Goal: Task Accomplishment & Management: Complete application form

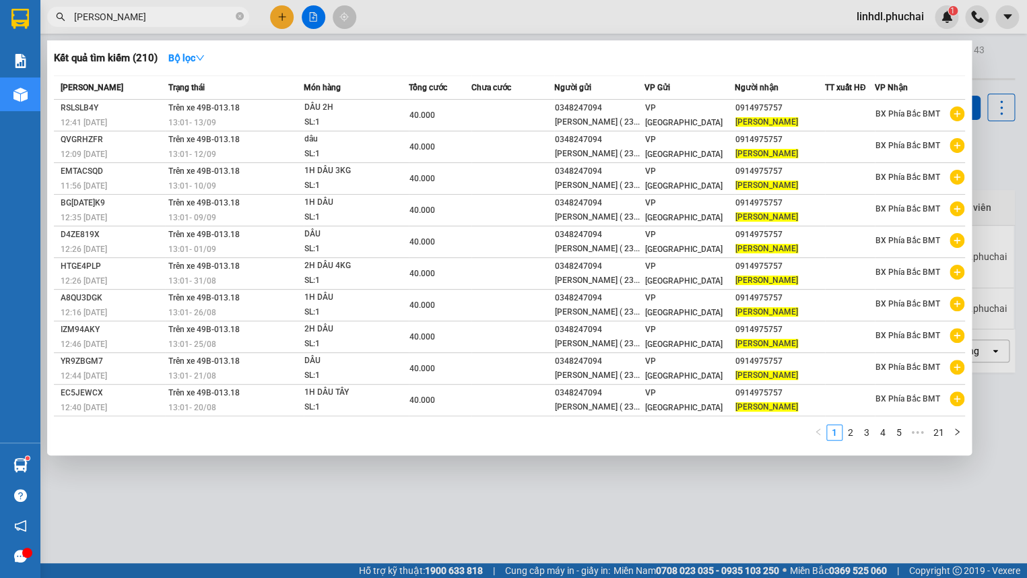
click at [136, 19] on input "[PERSON_NAME]" at bounding box center [153, 16] width 159 height 15
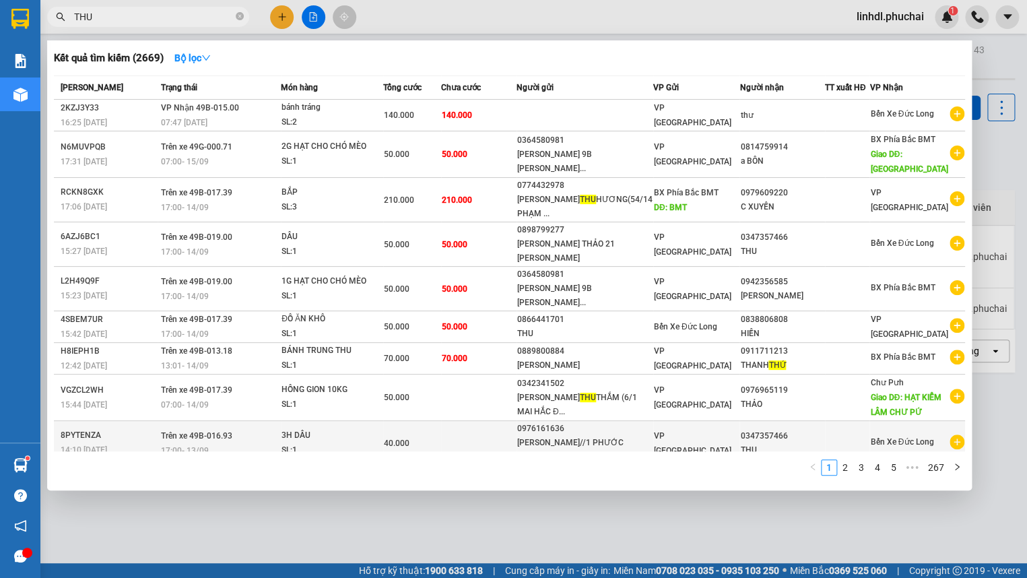
type input "THU"
click at [509, 432] on td at bounding box center [478, 443] width 75 height 44
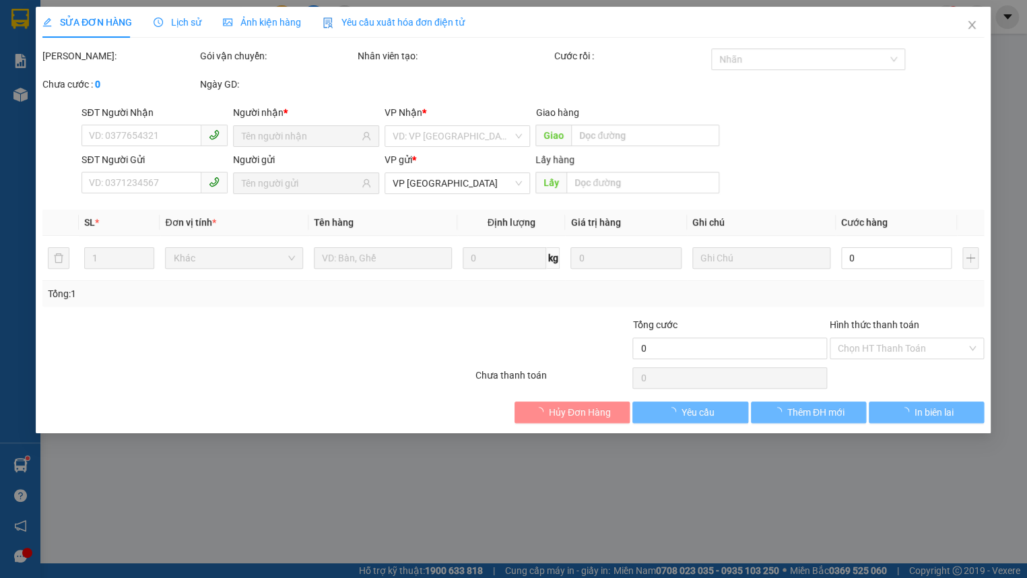
type input "0347357466"
type input "0976161636"
type input "40.000"
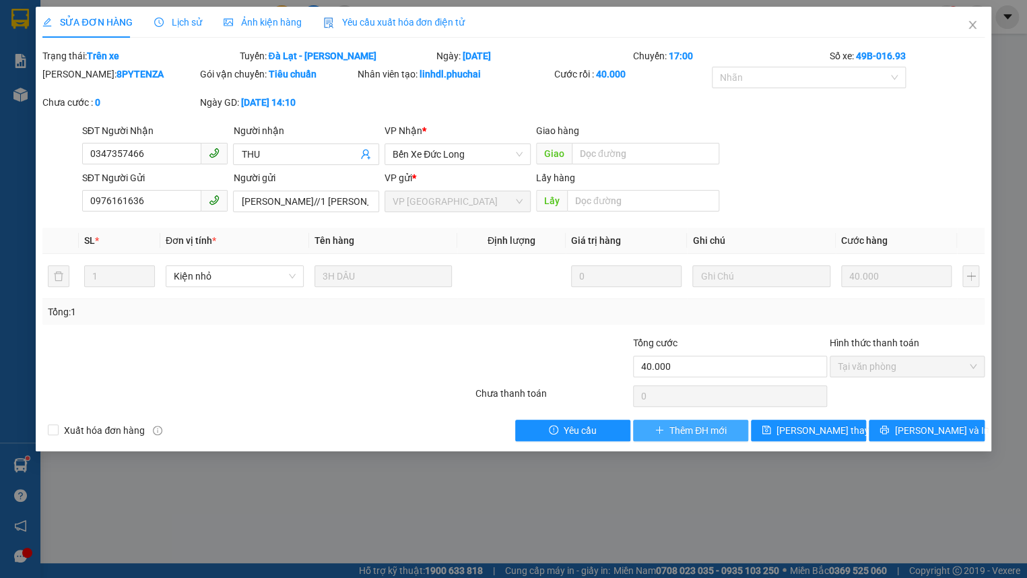
click at [676, 435] on span "Thêm ĐH mới" at bounding box center [698, 430] width 57 height 15
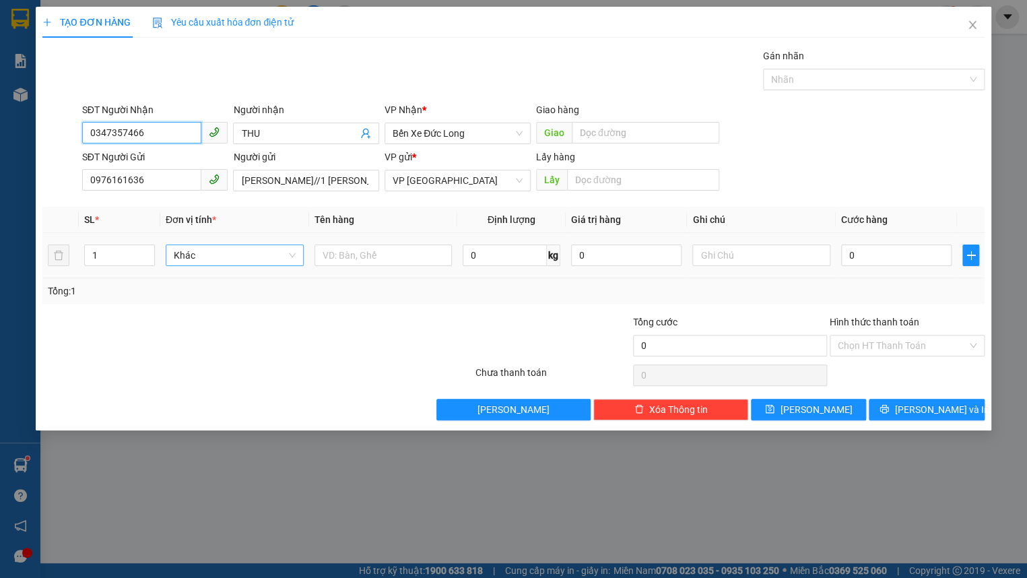
click at [234, 251] on span "Khác" at bounding box center [235, 255] width 122 height 20
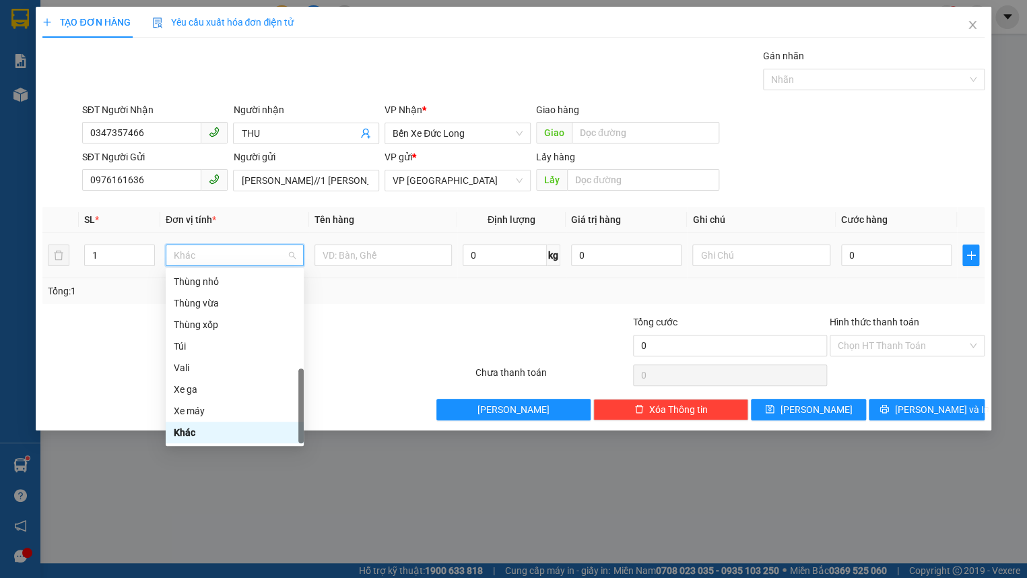
type input "K"
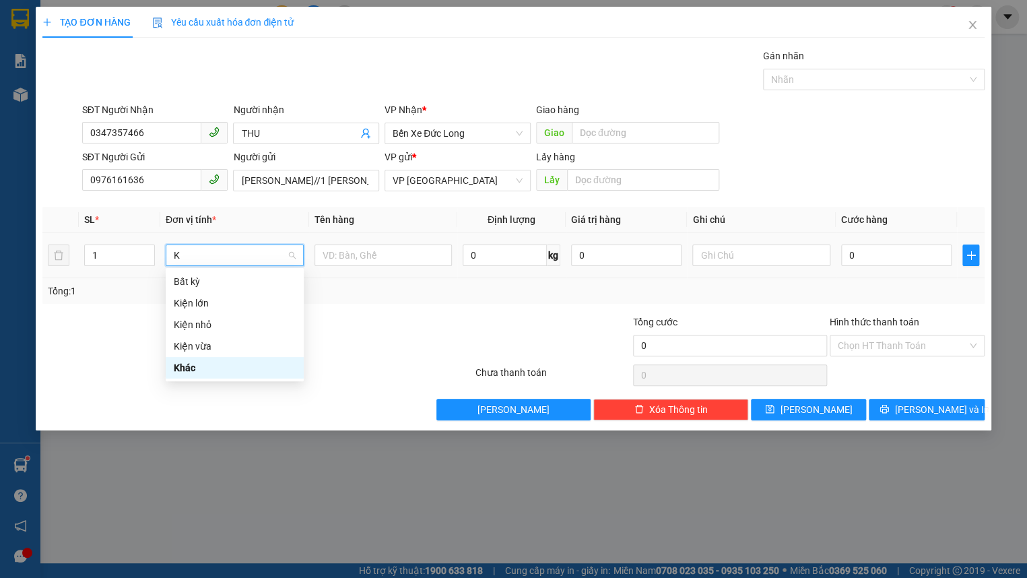
scroll to position [0, 0]
click at [249, 324] on div "Kiện nhỏ" at bounding box center [235, 324] width 122 height 15
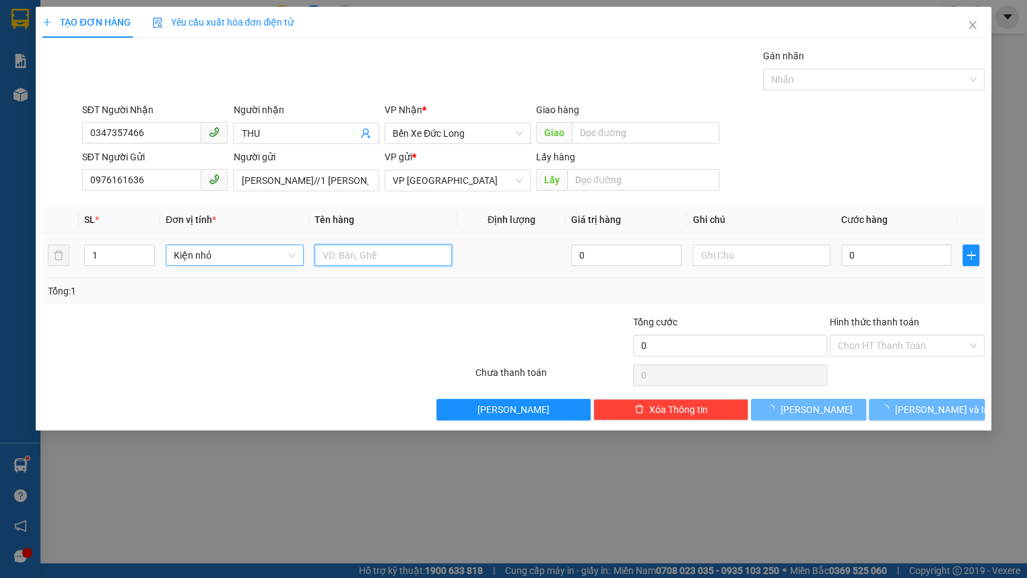
click at [395, 264] on input "text" at bounding box center [384, 256] width 138 height 22
type input "3H DÂU"
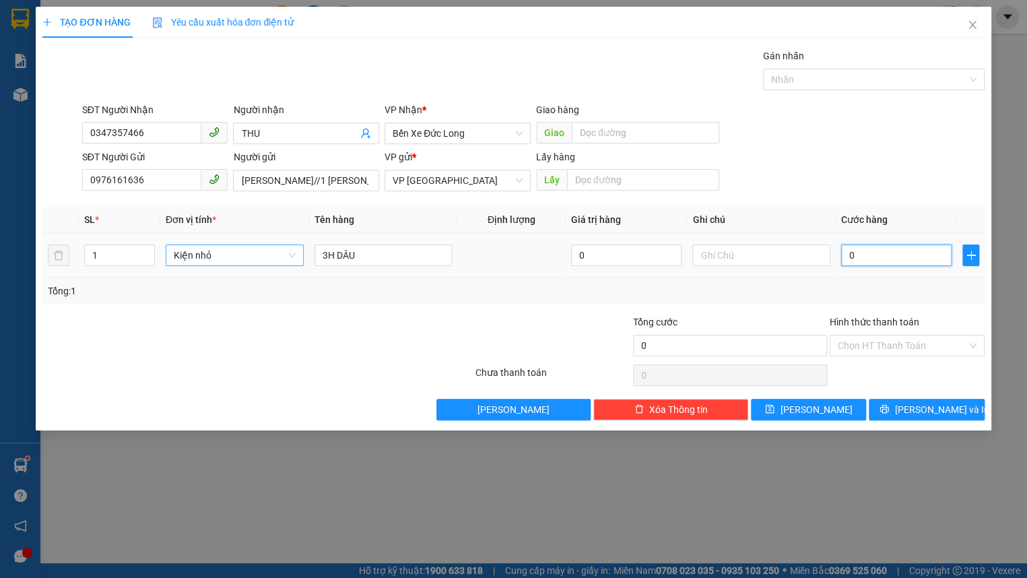
click at [877, 257] on input "0" at bounding box center [896, 256] width 111 height 22
type input "4"
type input "40"
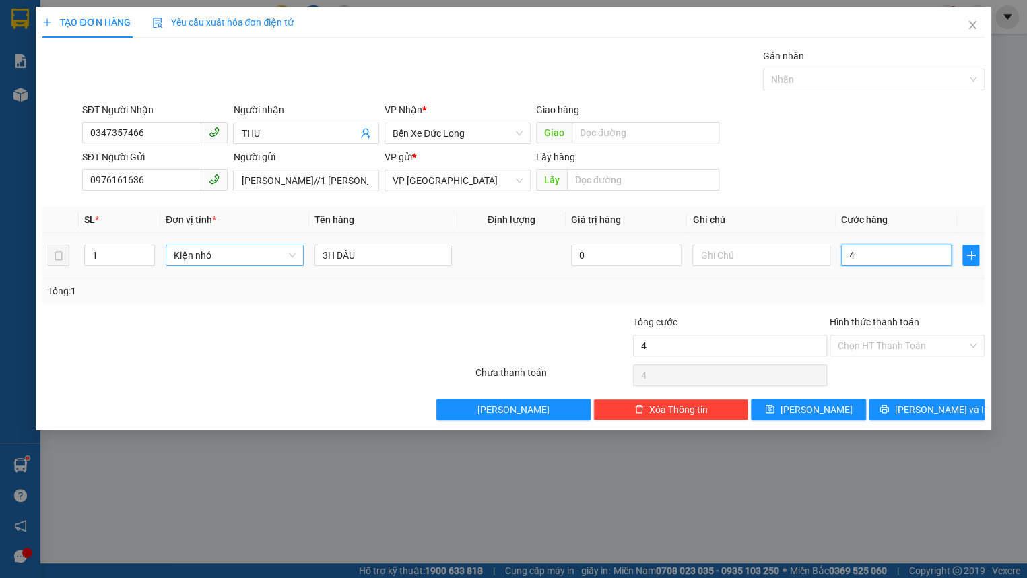
type input "40"
type input "400"
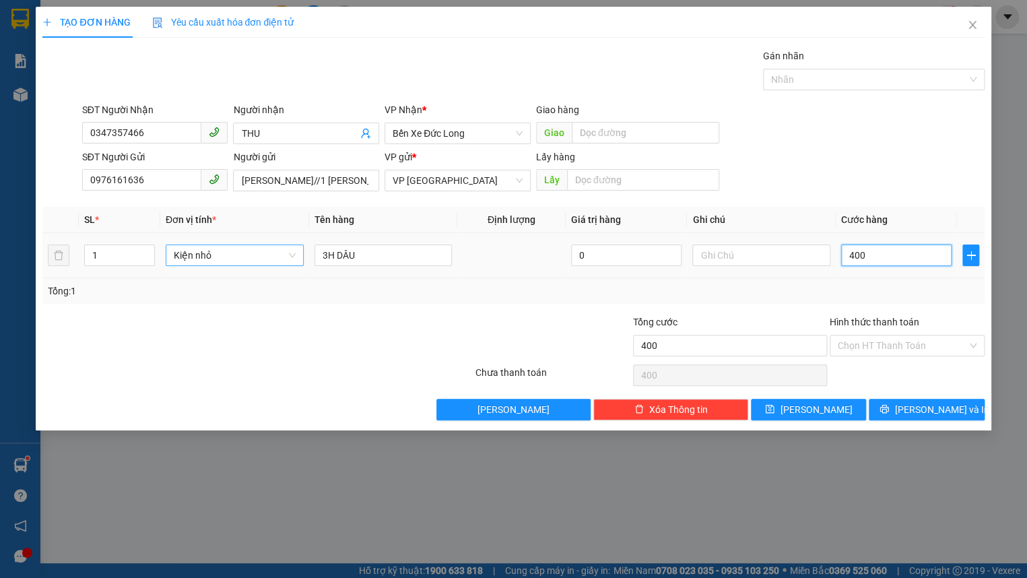
type input "4.000"
type input "40.000"
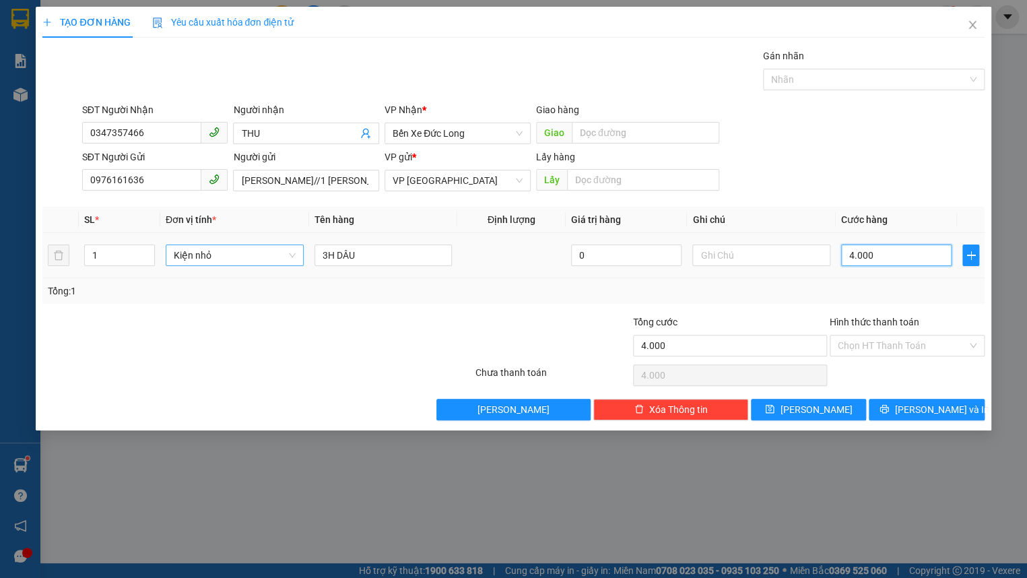
type input "40.000"
click at [883, 343] on input "Hình thức thanh toán" at bounding box center [902, 345] width 129 height 20
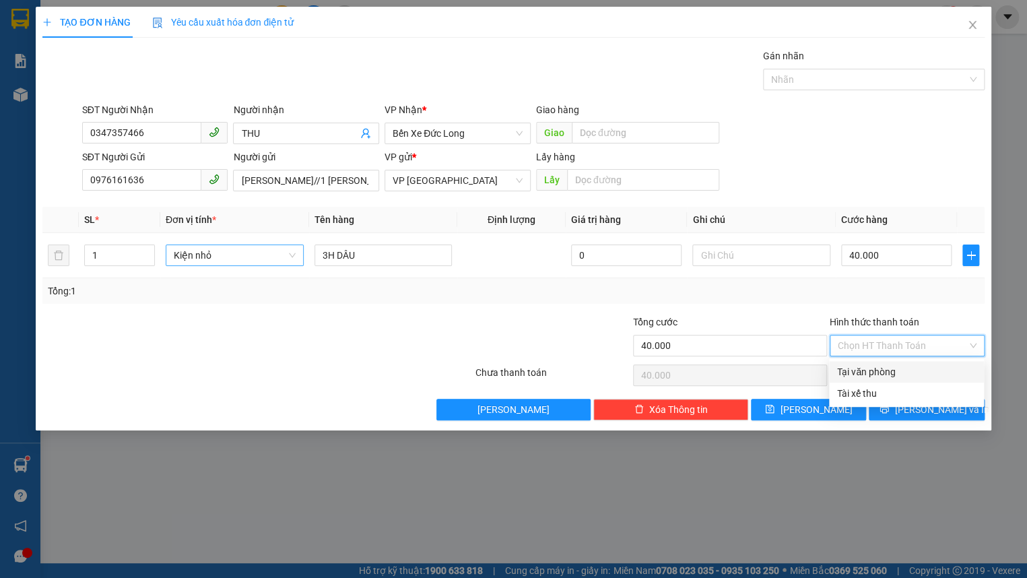
drag, startPoint x: 897, startPoint y: 369, endPoint x: 906, endPoint y: 377, distance: 12.0
click at [897, 370] on div "Tại văn phòng" at bounding box center [906, 371] width 139 height 15
type input "0"
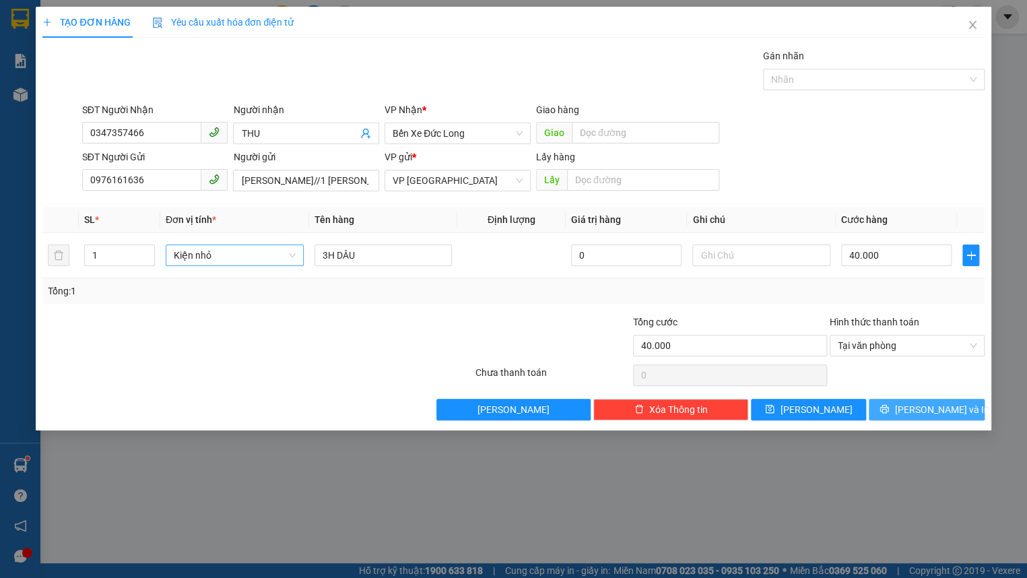
click at [927, 412] on span "[PERSON_NAME] và In" at bounding box center [942, 409] width 94 height 15
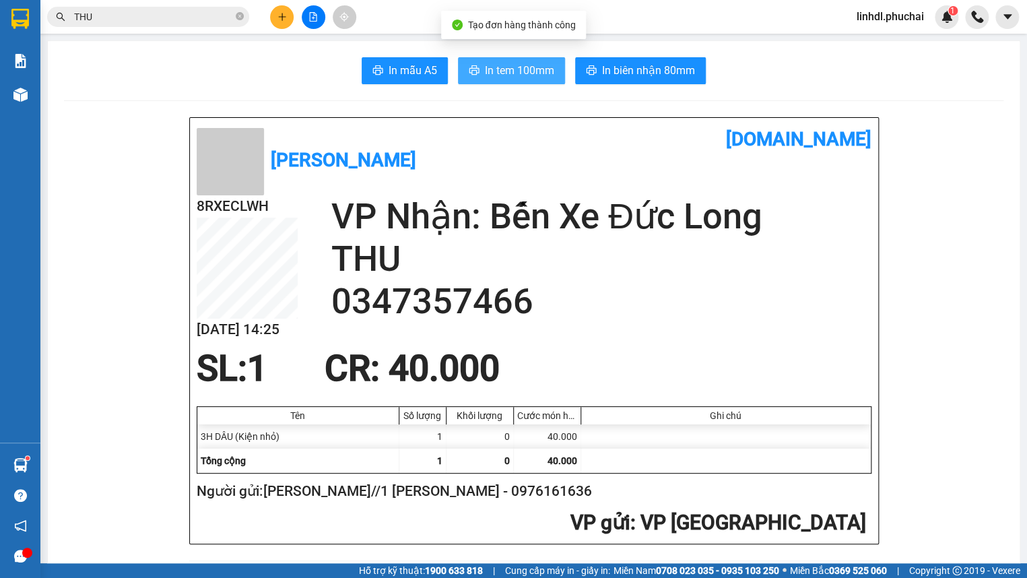
click at [527, 77] on span "In tem 100mm" at bounding box center [519, 70] width 69 height 17
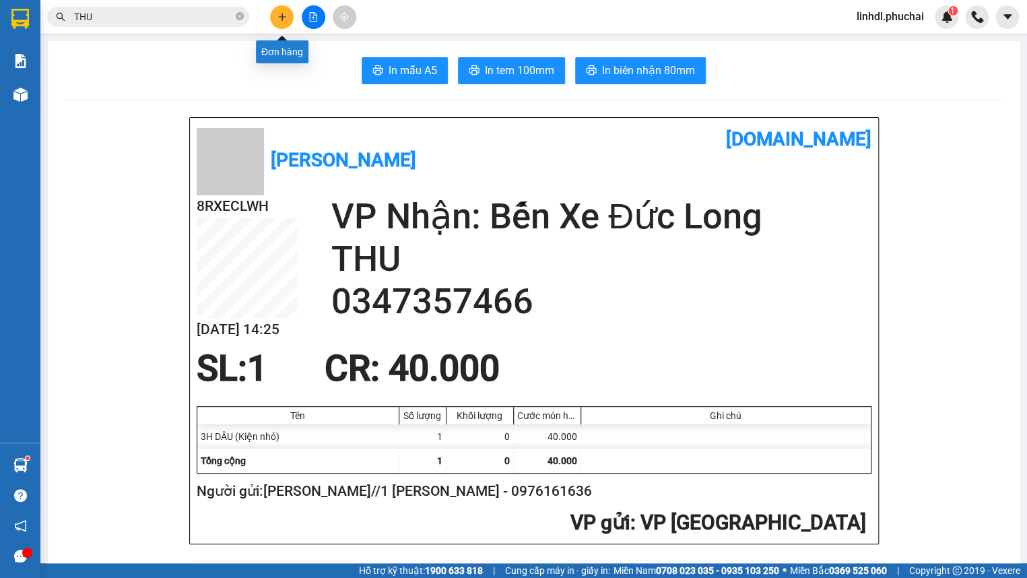
click at [278, 15] on icon "plus" at bounding box center [282, 16] width 9 height 9
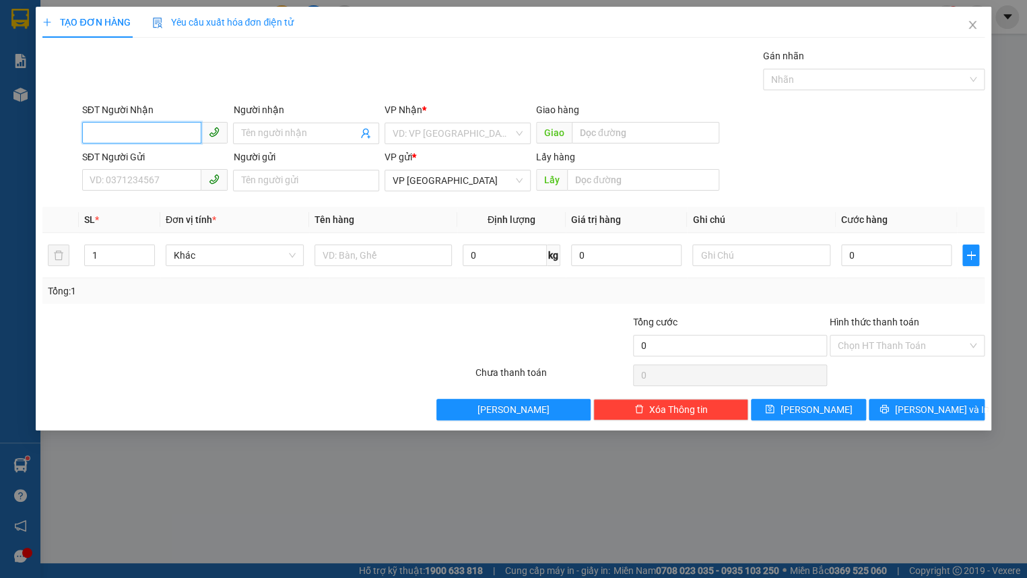
click at [161, 129] on input "SĐT Người Nhận" at bounding box center [142, 133] width 120 height 22
click at [158, 129] on input "0987333348" at bounding box center [142, 133] width 120 height 22
type input "0987333348"
click at [269, 139] on input "Người nhận" at bounding box center [299, 133] width 117 height 15
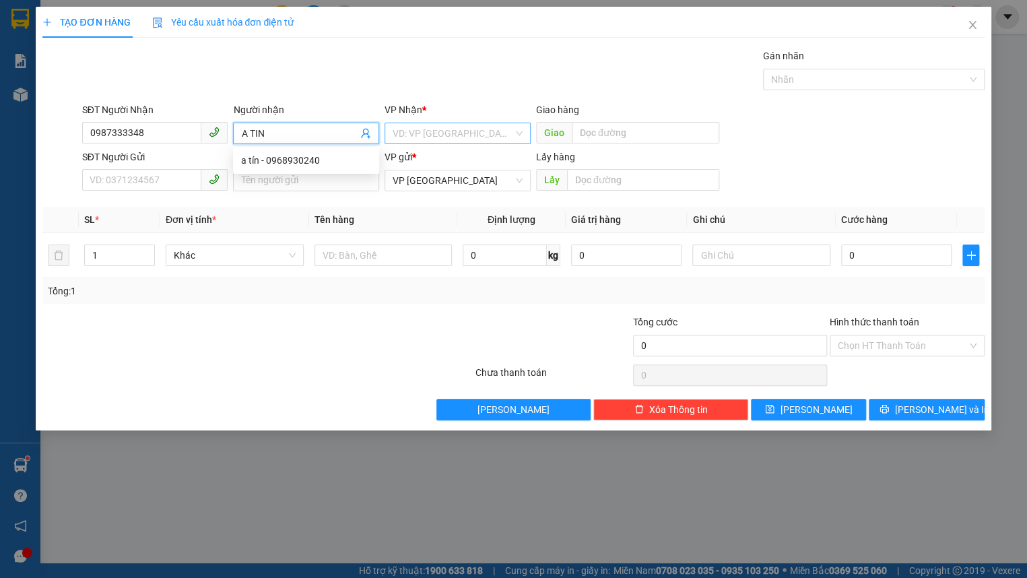
type input "A TIN"
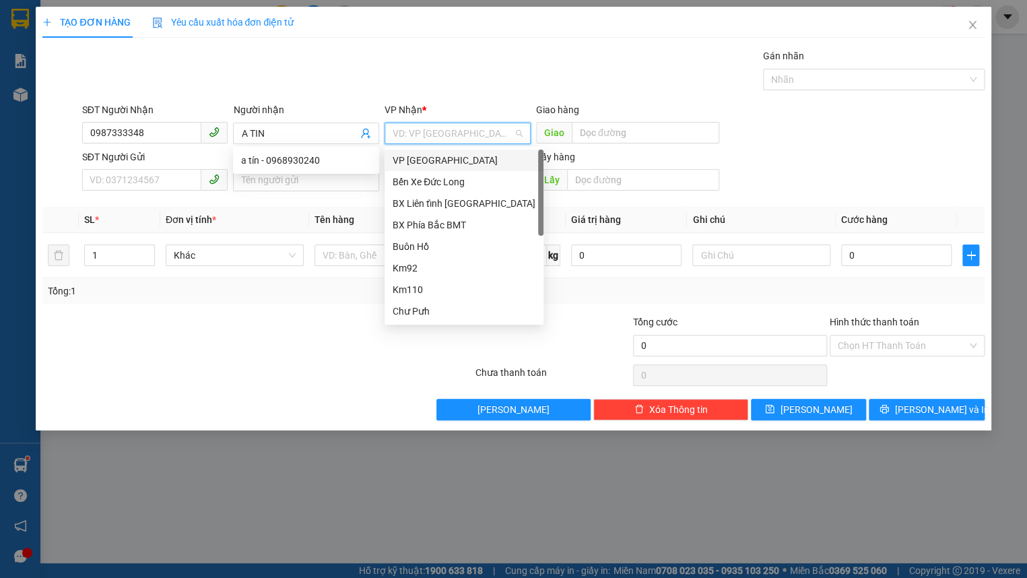
click at [460, 141] on input "search" at bounding box center [453, 133] width 121 height 20
click at [475, 224] on div "BX Phía Bắc BMT" at bounding box center [464, 225] width 143 height 15
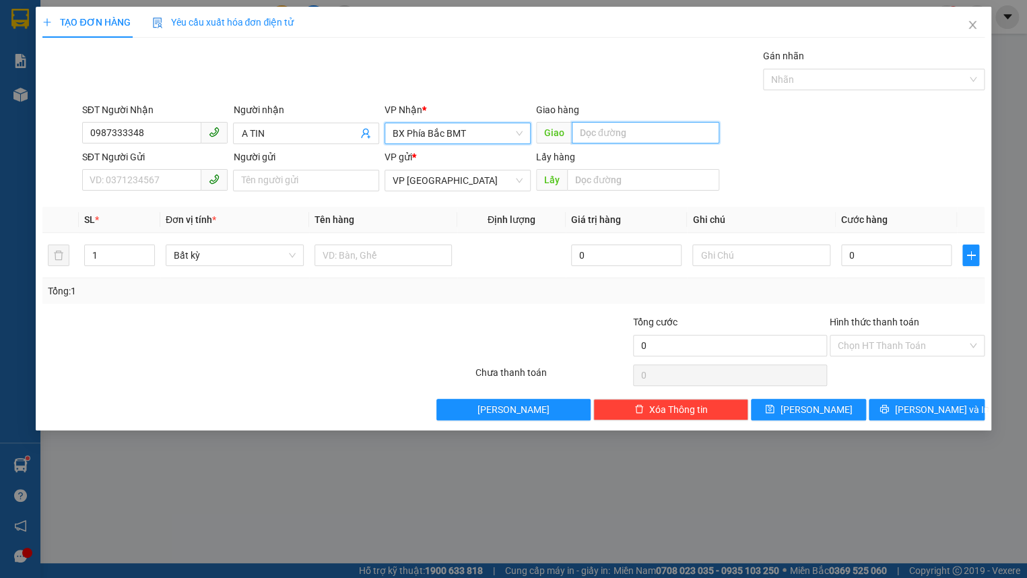
click at [626, 137] on input "text" at bounding box center [646, 133] width 148 height 22
type input "CẦU ĐẠ SAN"
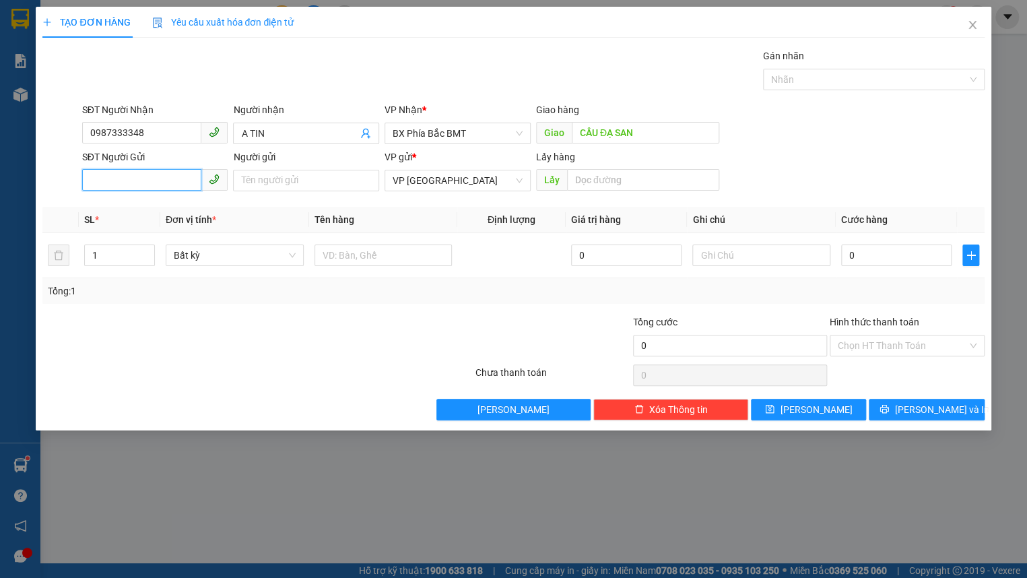
click at [148, 182] on input "SĐT Người Gửi" at bounding box center [142, 180] width 120 height 22
type input "0336355677"
click at [155, 180] on input "0336355677" at bounding box center [142, 180] width 120 height 22
click at [168, 214] on div "0336355677 - NHUNG" at bounding box center [155, 207] width 130 height 15
type input "NHUNG"
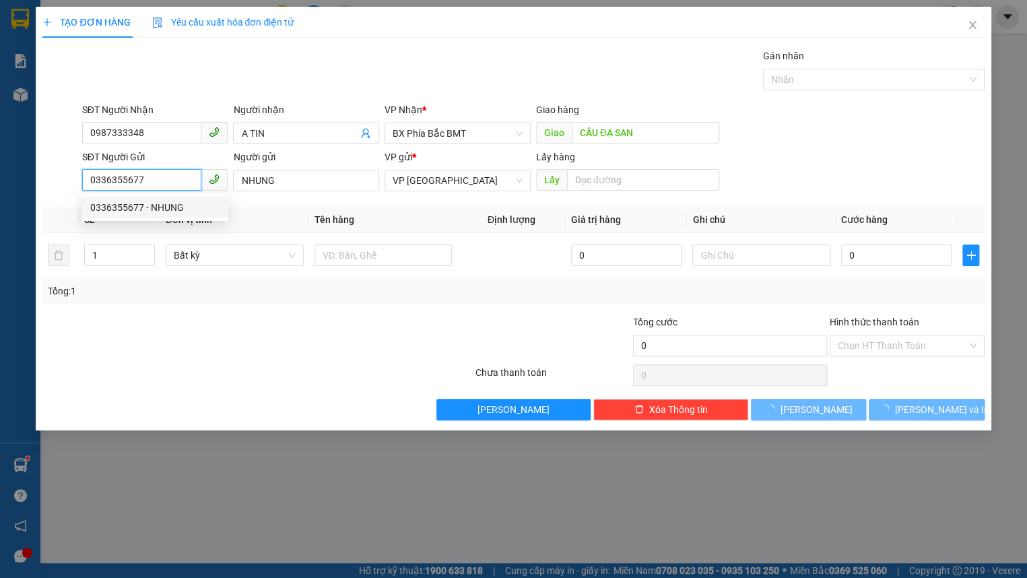
type input "40.000"
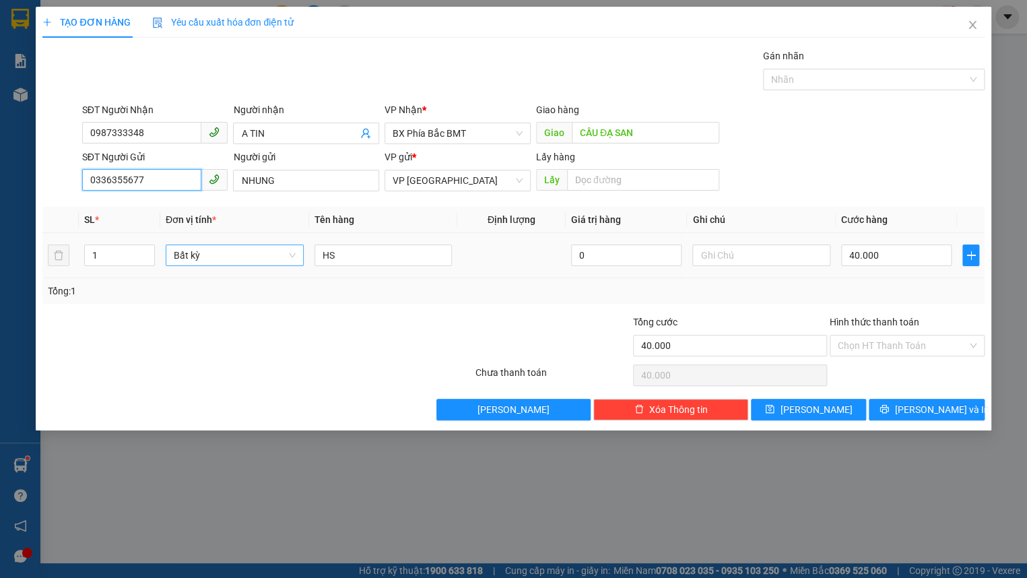
click at [249, 260] on span "Bất kỳ" at bounding box center [235, 255] width 122 height 20
type input "0336355677"
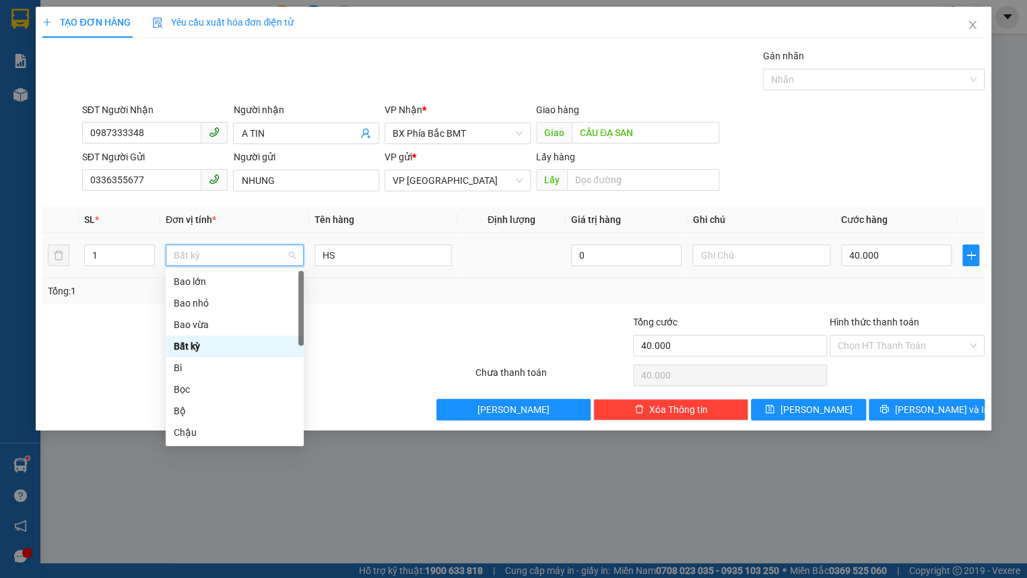
type input "B"
click at [203, 370] on div "Bì" at bounding box center [235, 367] width 122 height 15
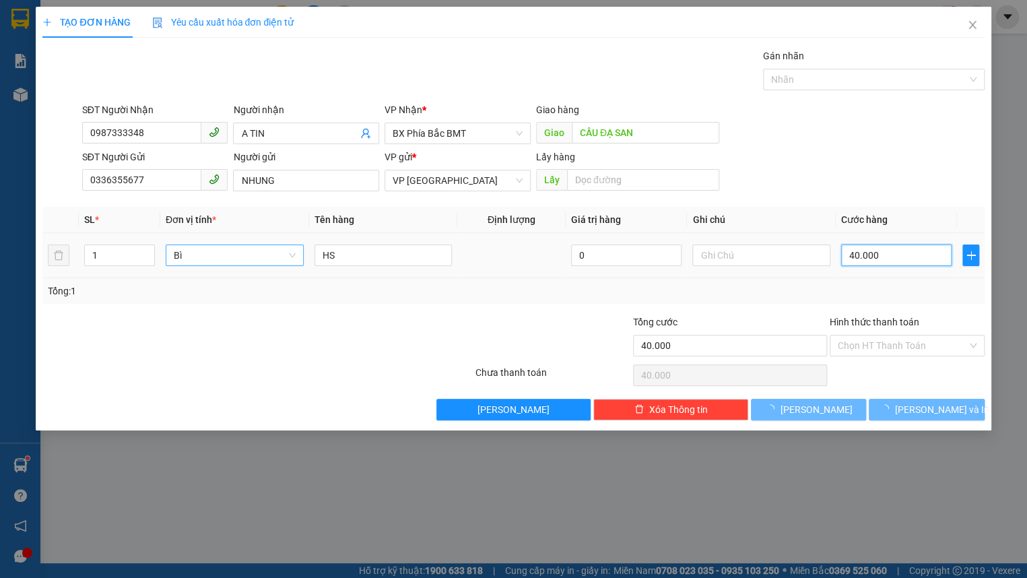
click at [860, 261] on input "40.000" at bounding box center [896, 256] width 111 height 22
type input "0"
type input "4"
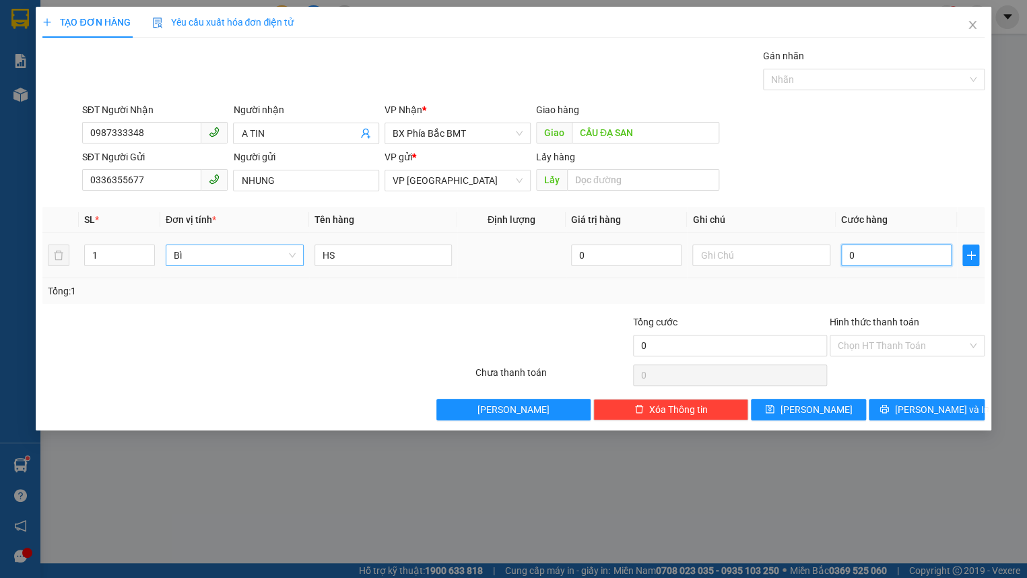
type input "4"
type input "04"
type input "40"
type input "040"
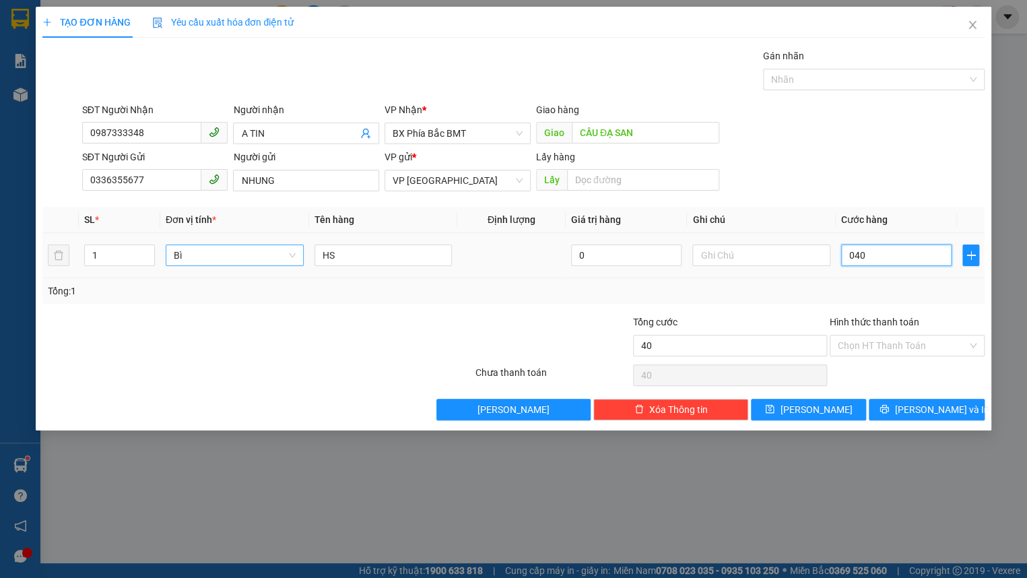
type input "400"
type input "0.400"
type input "4.000"
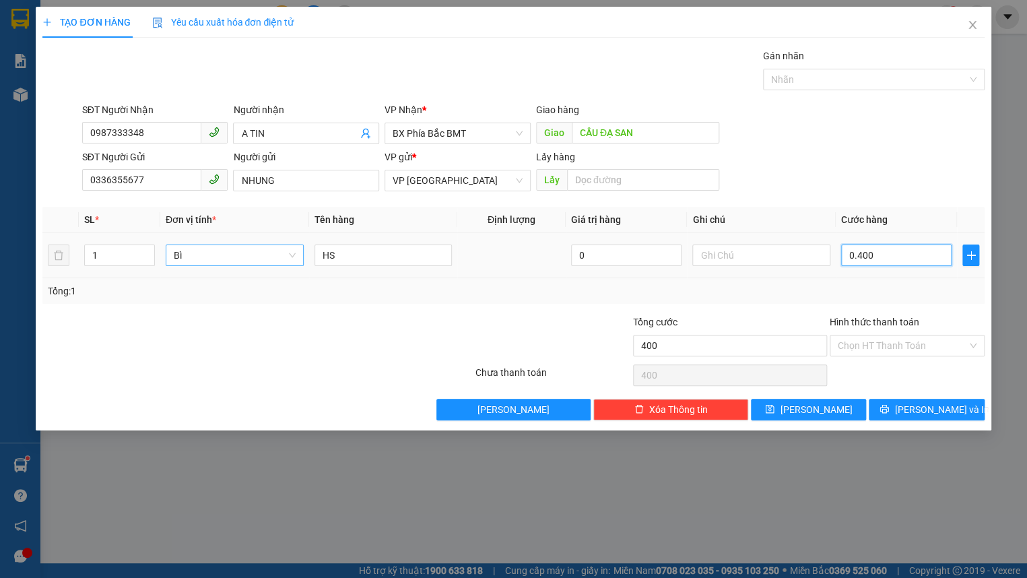
type input "04.000"
type input "40.000"
click at [907, 338] on input "Hình thức thanh toán" at bounding box center [902, 345] width 129 height 20
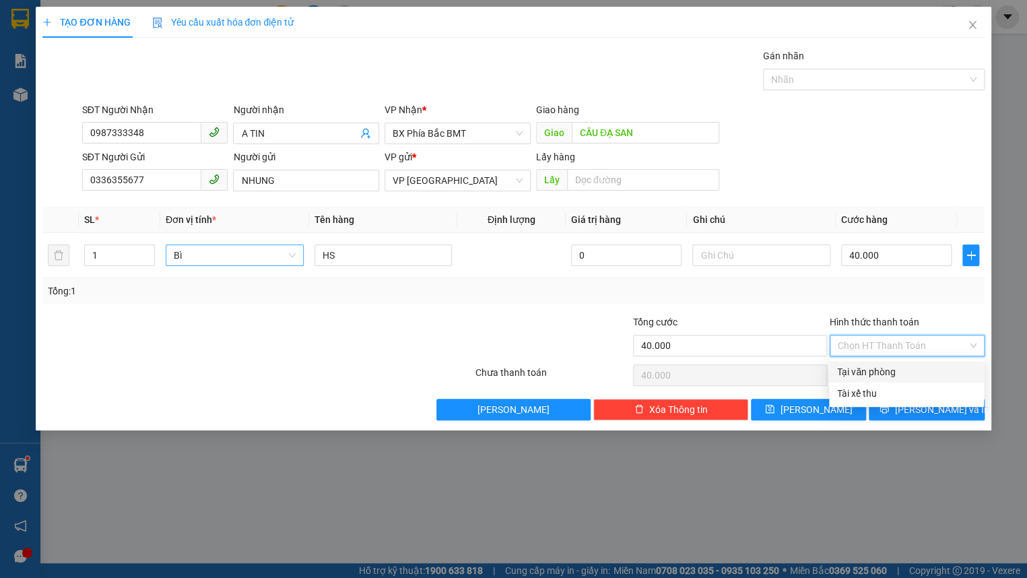
click at [896, 370] on div "Tại văn phòng" at bounding box center [906, 371] width 139 height 15
type input "0"
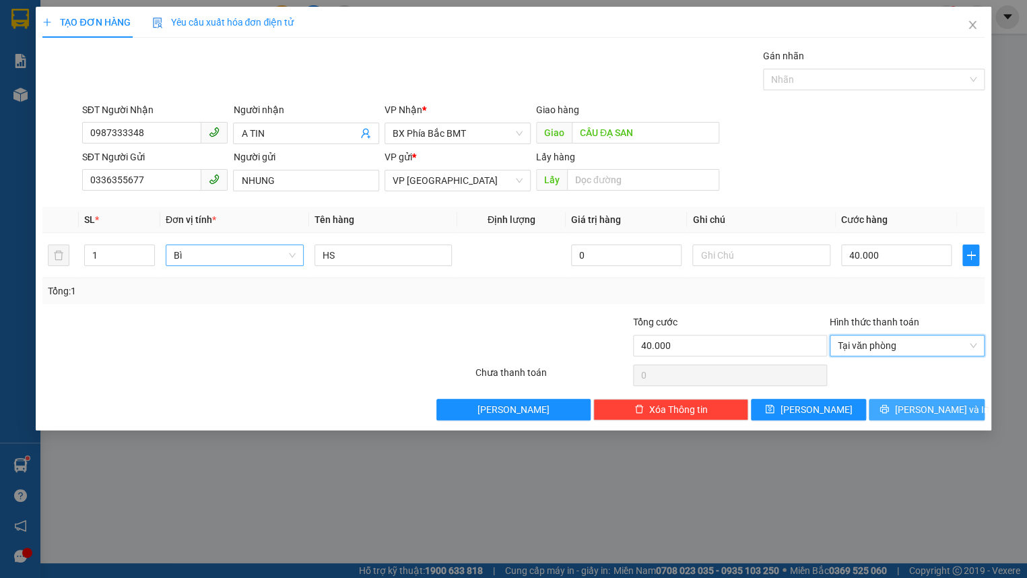
click at [905, 401] on button "[PERSON_NAME] và In" at bounding box center [926, 410] width 115 height 22
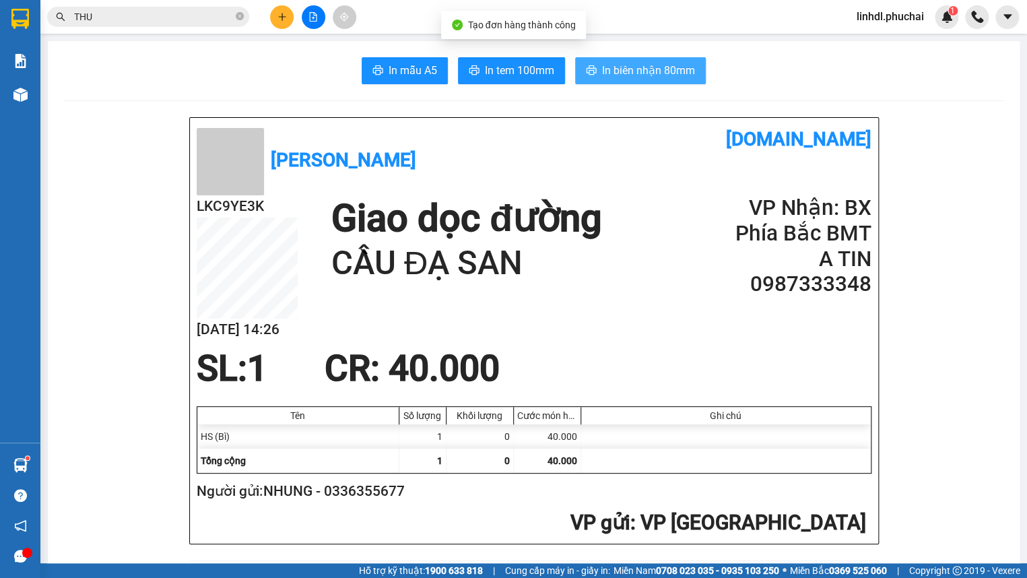
click at [674, 61] on button "In biên nhận 80mm" at bounding box center [640, 70] width 131 height 27
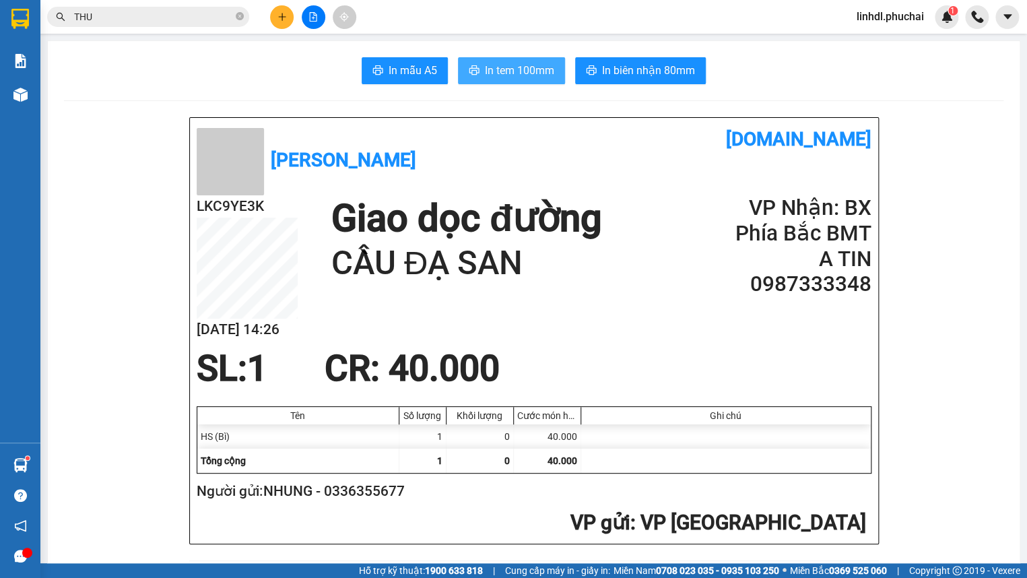
click at [506, 68] on span "In tem 100mm" at bounding box center [519, 70] width 69 height 17
click at [182, 18] on input "THU" at bounding box center [153, 16] width 159 height 15
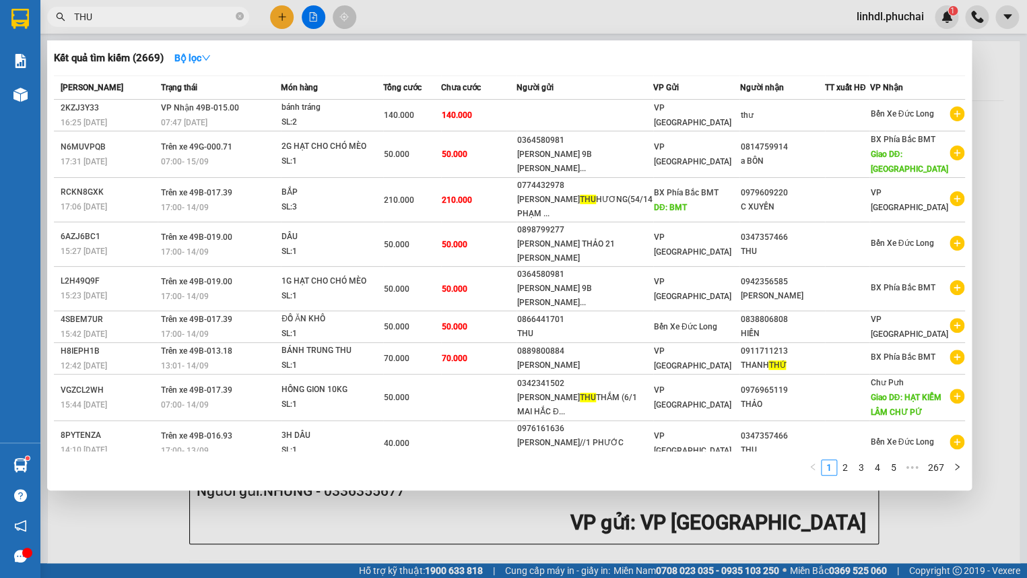
click at [182, 18] on input "THU" at bounding box center [153, 16] width 159 height 15
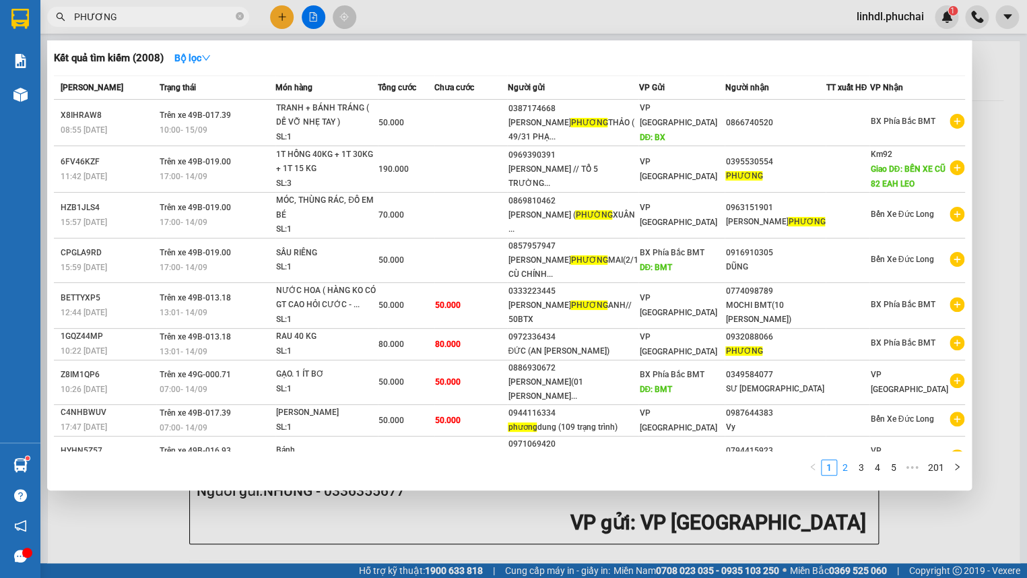
click at [844, 470] on link "2" at bounding box center [845, 467] width 15 height 15
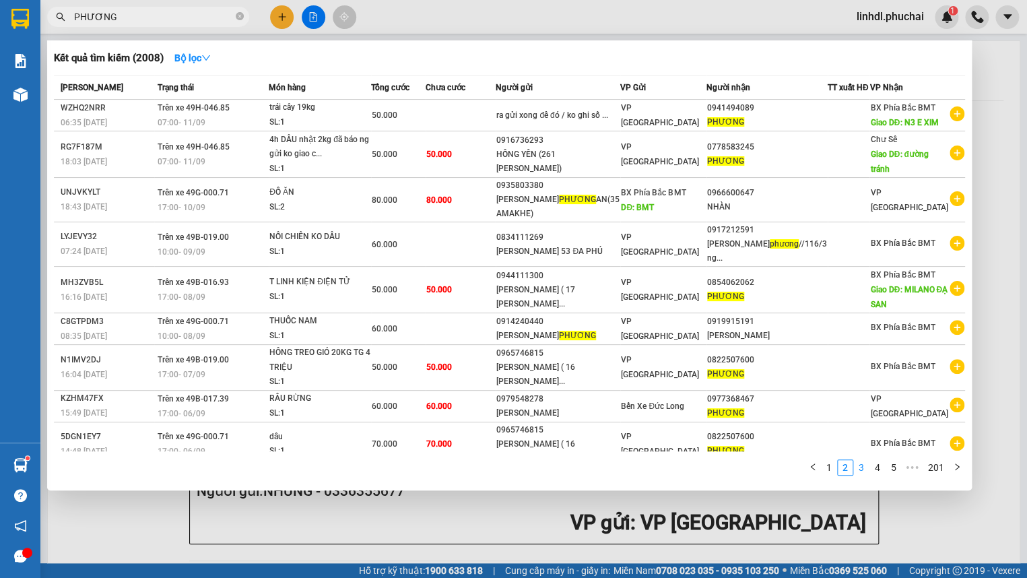
click at [859, 467] on link "3" at bounding box center [861, 467] width 15 height 15
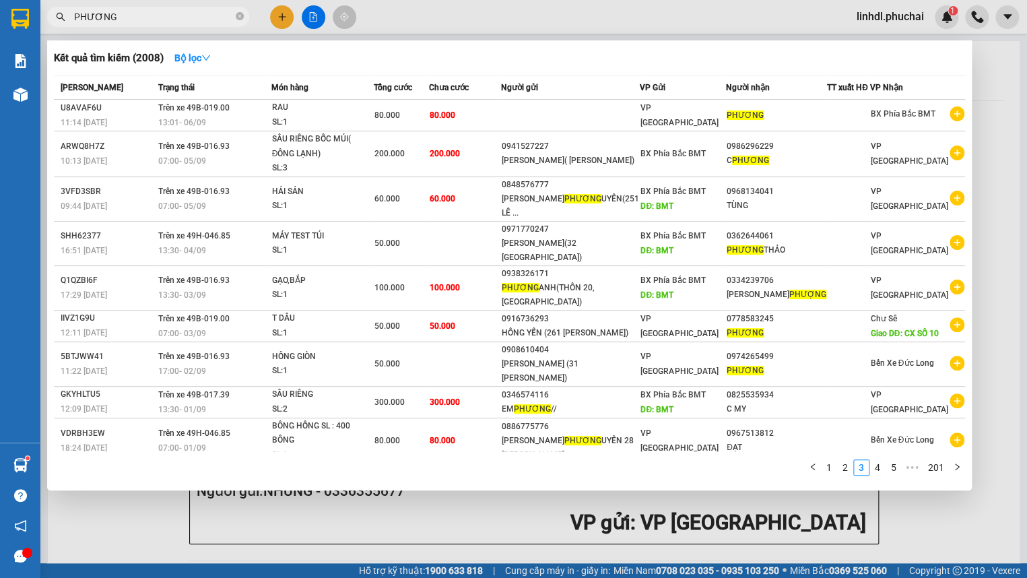
click at [128, 14] on input "PHƯƠNG" at bounding box center [153, 16] width 159 height 15
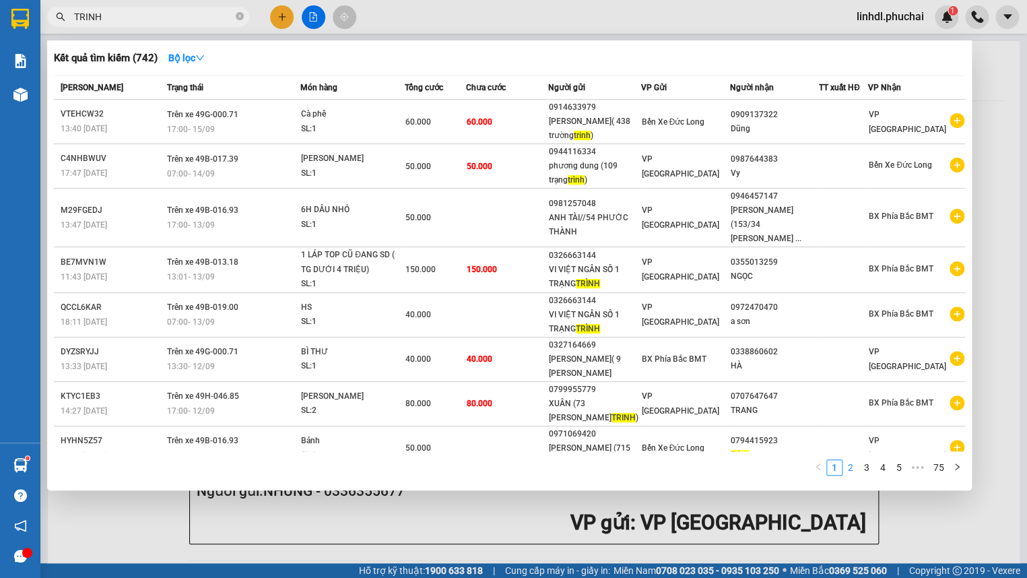
type input "TRINH"
click at [851, 467] on link "2" at bounding box center [850, 467] width 15 height 15
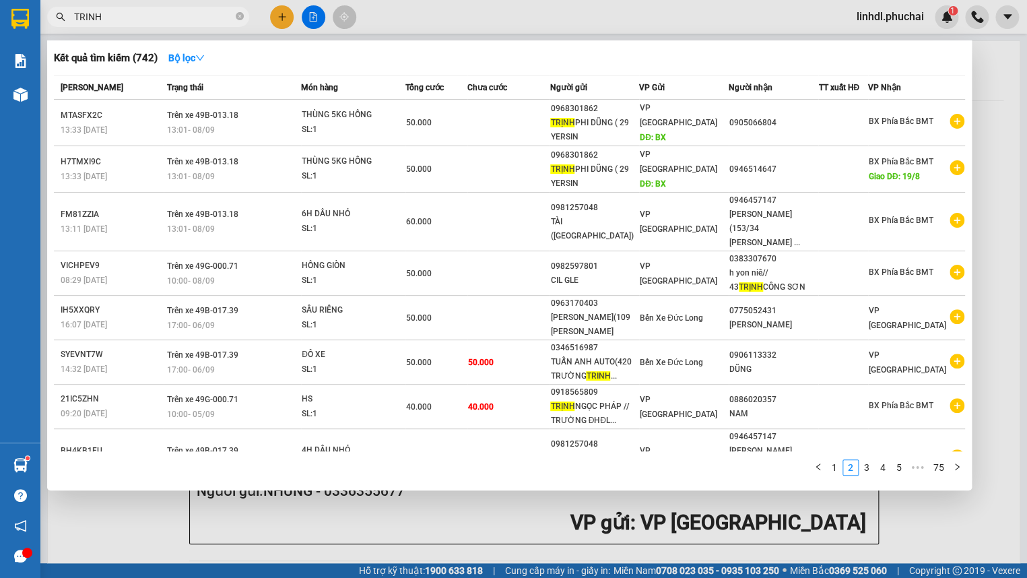
click at [280, 14] on div at bounding box center [513, 289] width 1027 height 578
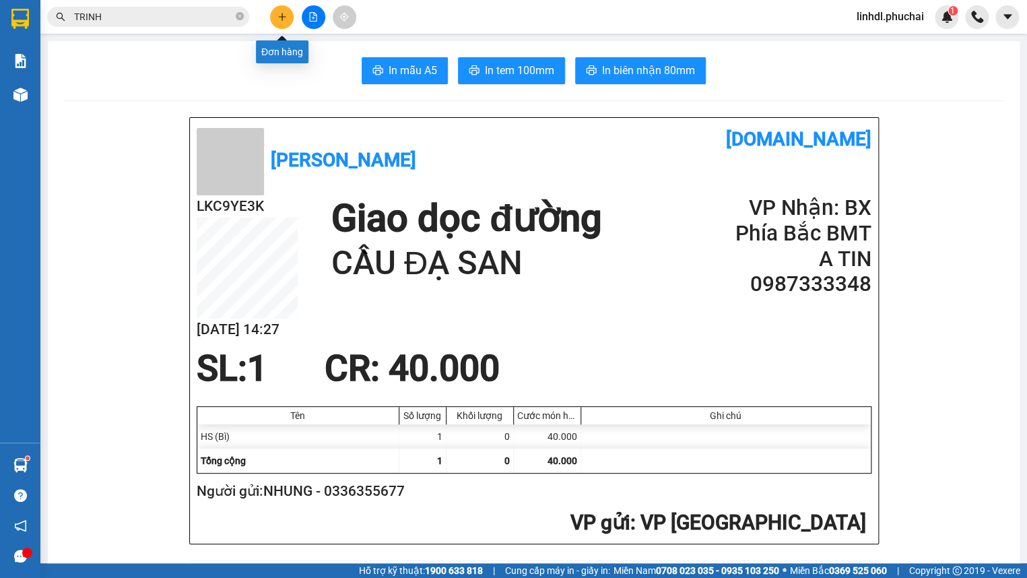
click at [286, 7] on button at bounding box center [282, 17] width 24 height 24
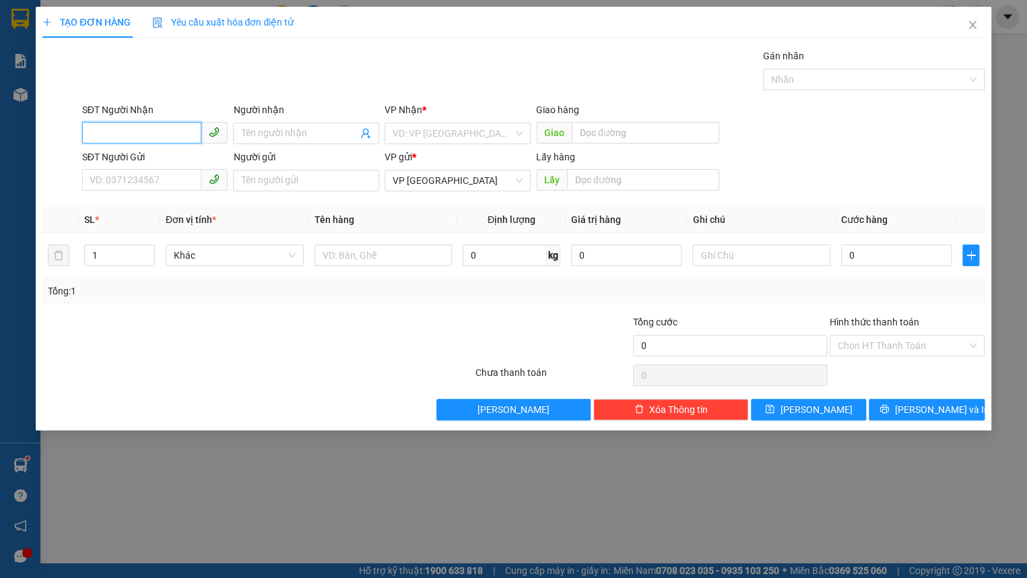
click at [135, 134] on input "SĐT Người Nhận" at bounding box center [142, 133] width 120 height 22
click at [137, 122] on input "0965746" at bounding box center [142, 133] width 120 height 22
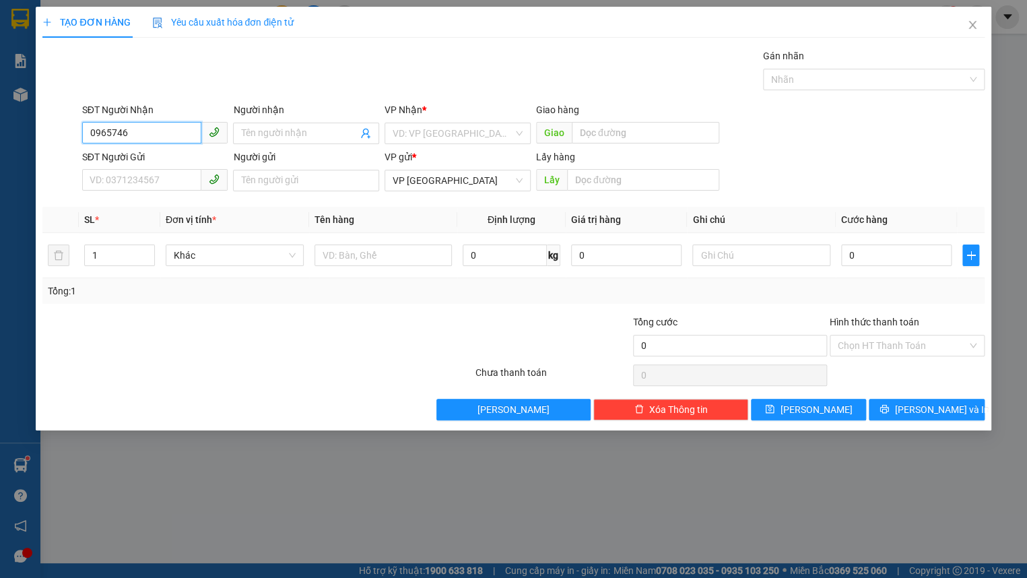
click at [167, 135] on input "0965746" at bounding box center [142, 133] width 120 height 22
type input "0965746815"
click at [170, 133] on input "0965746815" at bounding box center [142, 133] width 120 height 22
click at [133, 189] on input "SĐT Người Gửi" at bounding box center [142, 180] width 120 height 22
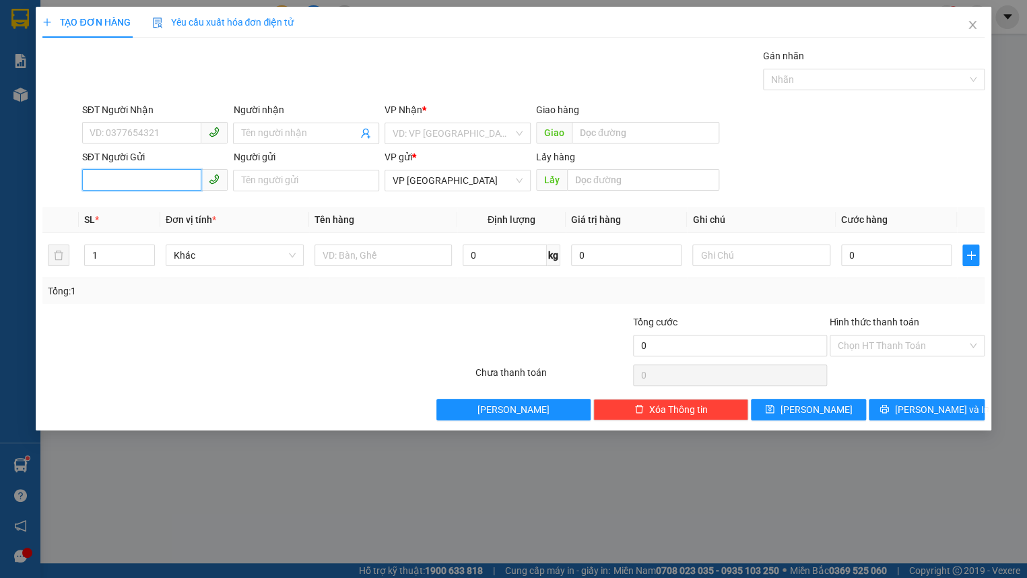
paste input "0965746815"
type input "0965746815"
click at [173, 187] on input "0965746815" at bounding box center [142, 180] width 120 height 22
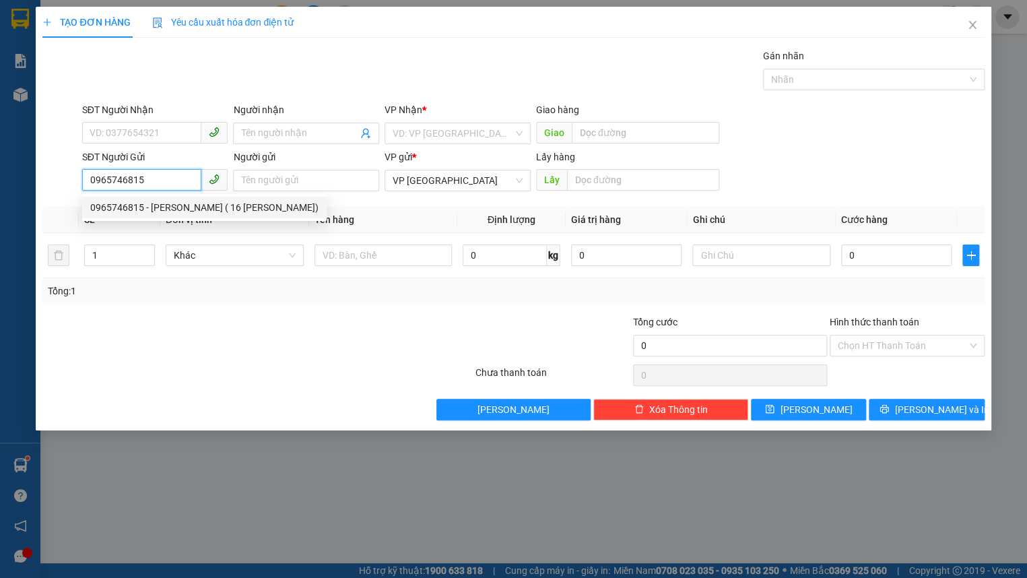
click at [162, 205] on div "0965746815 - [PERSON_NAME] ( 16 [PERSON_NAME])" at bounding box center [204, 207] width 228 height 15
type input "0822507600"
type input "PHƯƠNG"
type input "[PERSON_NAME] ( 16 NGUYỂN TỬ LỰC)"
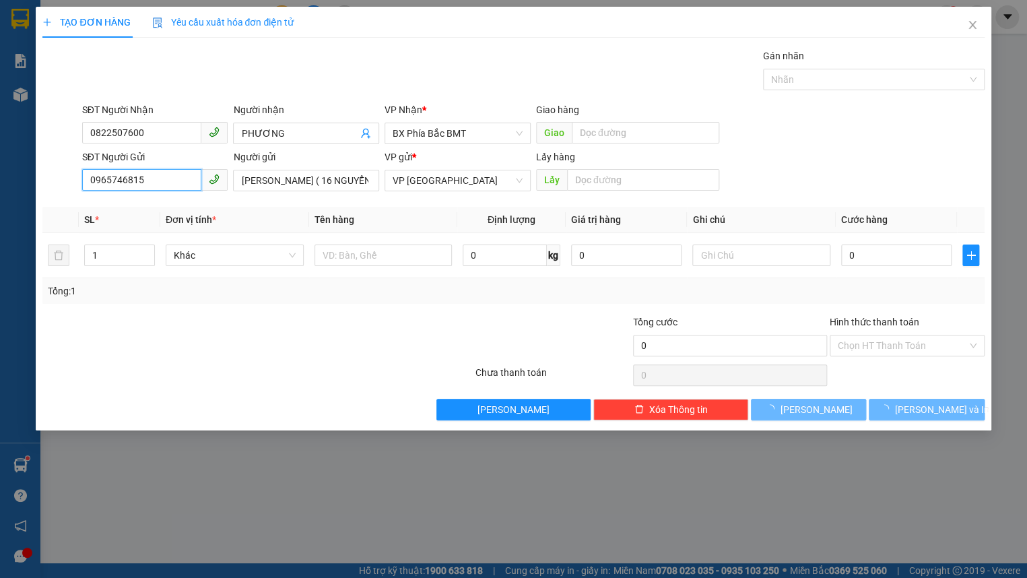
type input "70.000"
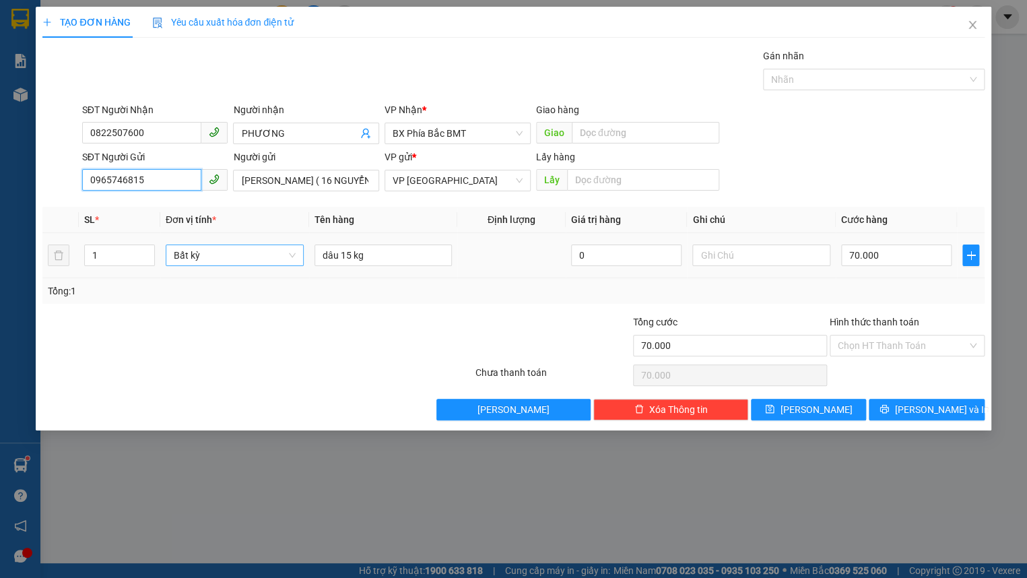
click at [205, 257] on span "Bất kỳ" at bounding box center [235, 255] width 122 height 20
type input "0965746815"
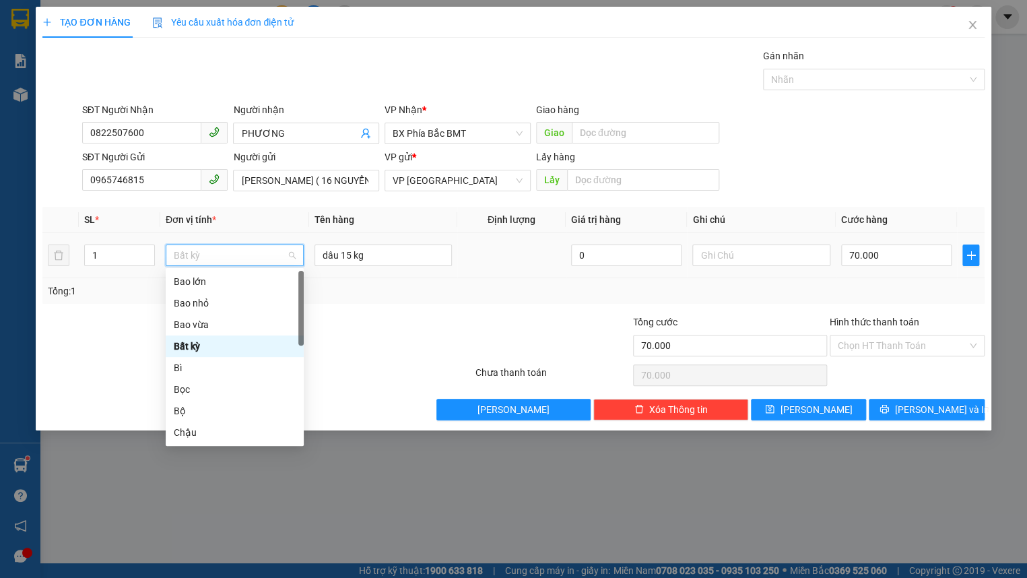
type input "T"
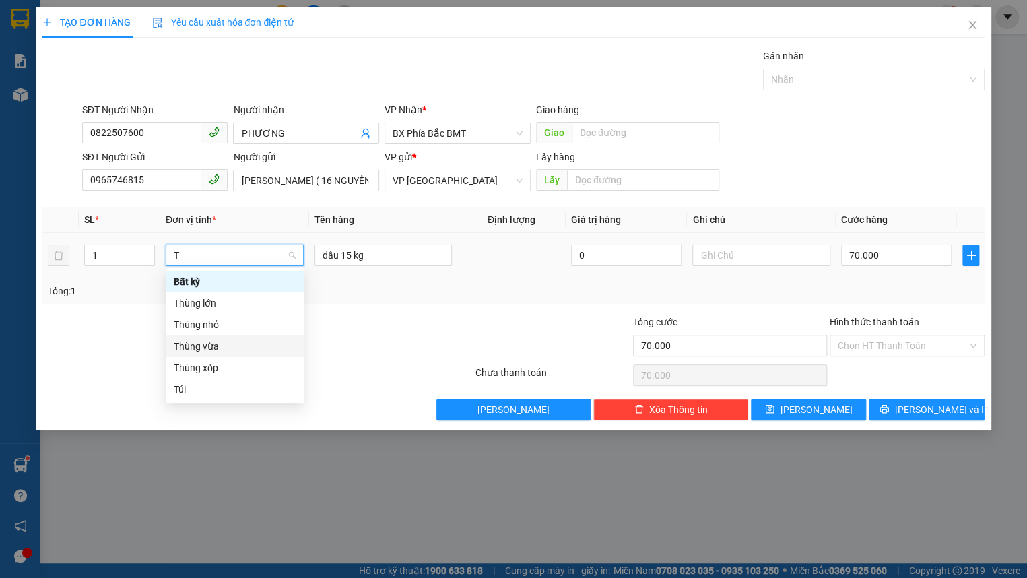
click at [210, 348] on div "Thùng vừa" at bounding box center [235, 346] width 122 height 15
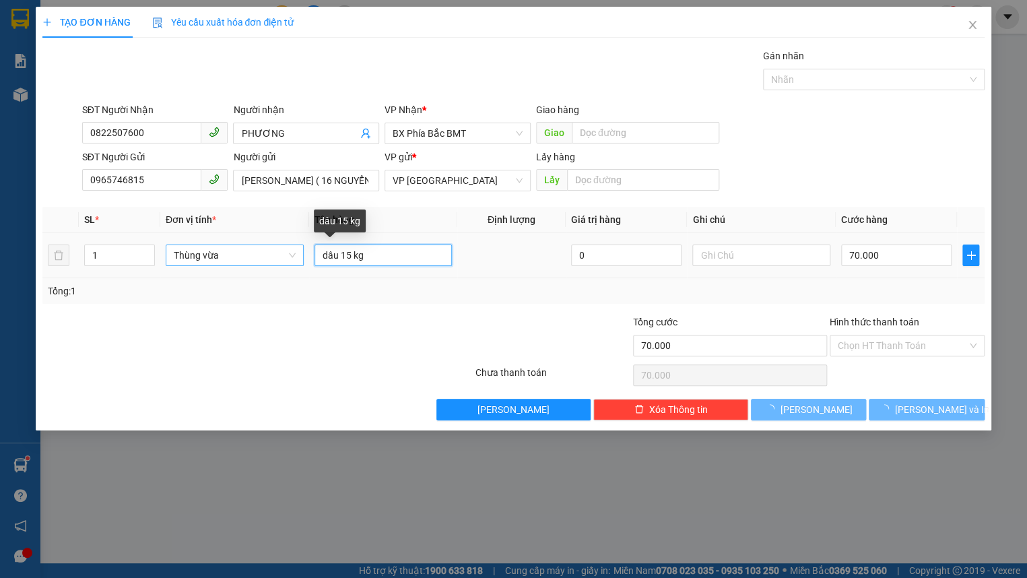
click at [390, 265] on input "dâu 15 kg" at bounding box center [384, 256] width 138 height 22
type input "0"
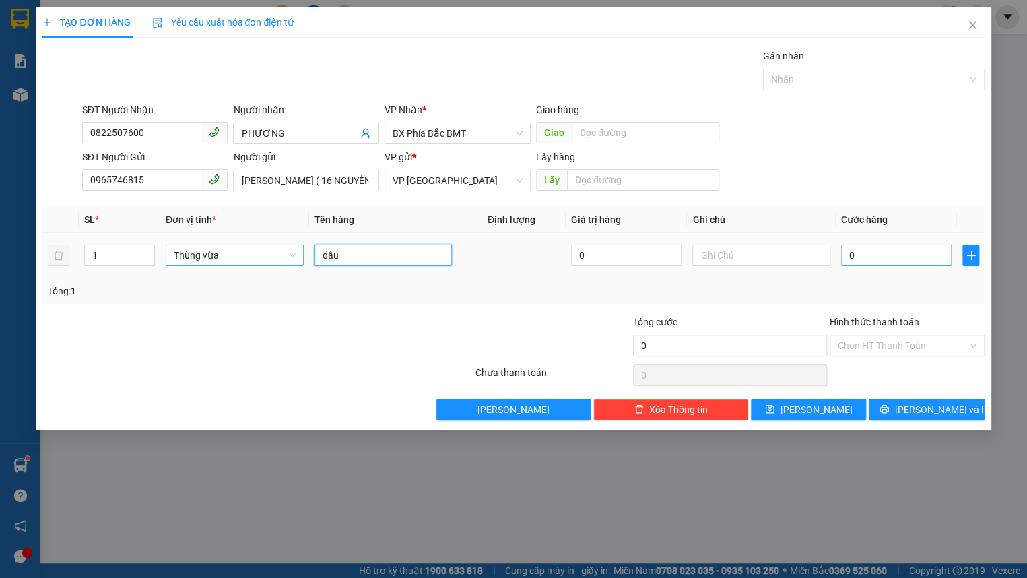
type input "dâu"
click at [862, 259] on input "0" at bounding box center [896, 256] width 111 height 22
type input "7"
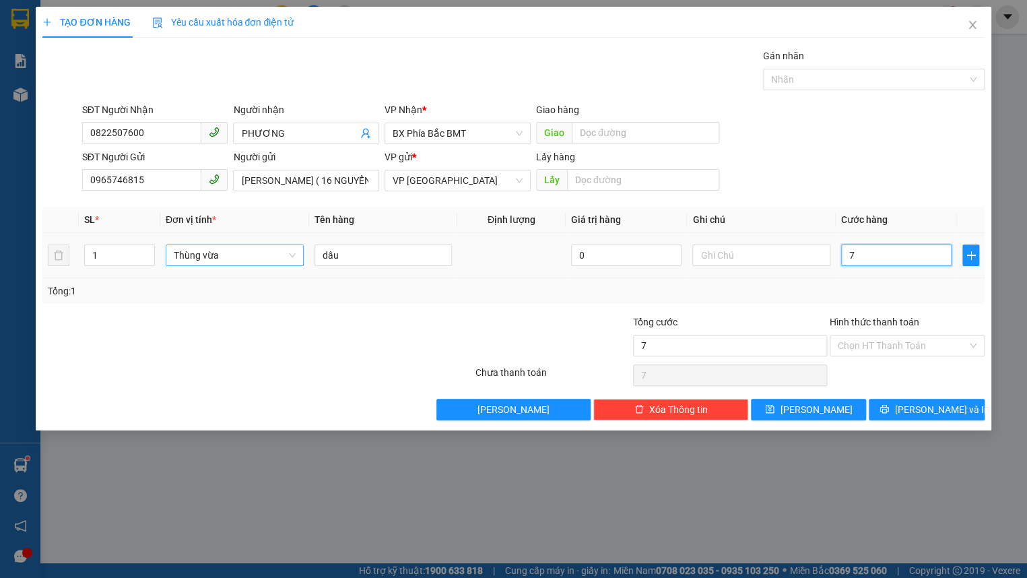
type input "70"
type input "700"
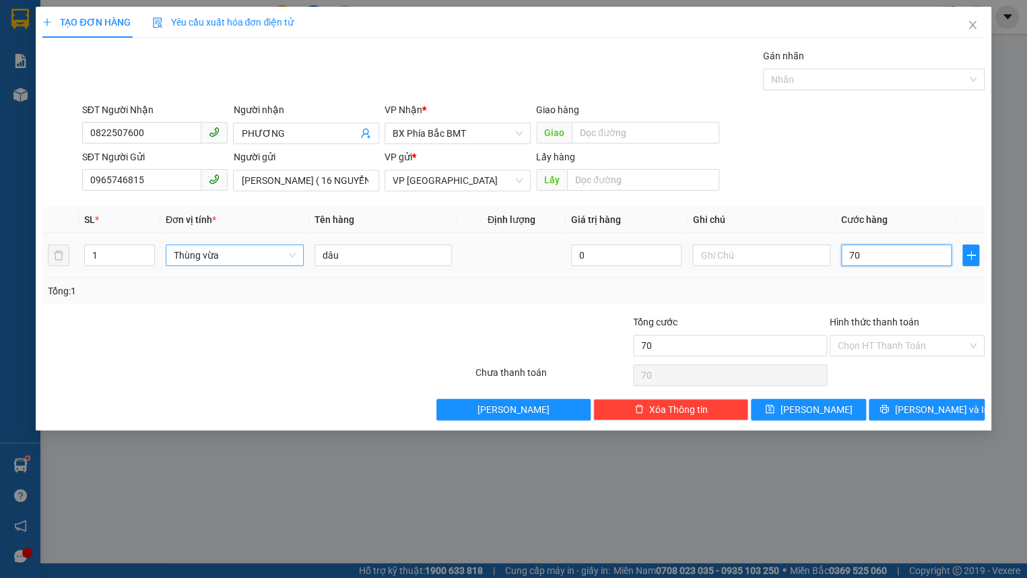
type input "700"
type input "7.000"
type input "70.000"
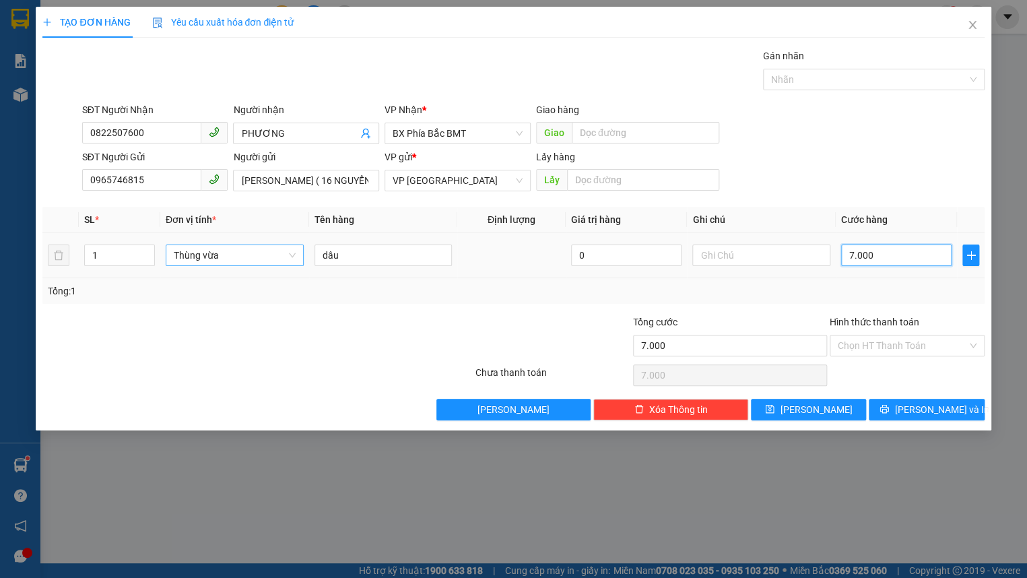
type input "70.000"
click at [896, 403] on button "[PERSON_NAME] và In" at bounding box center [926, 410] width 115 height 22
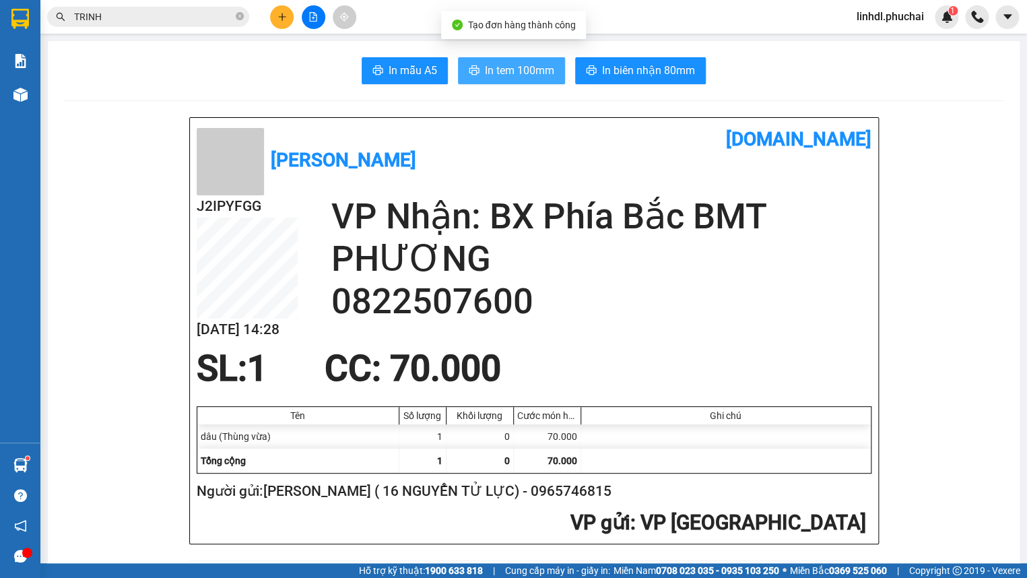
click at [496, 66] on span "In tem 100mm" at bounding box center [519, 70] width 69 height 17
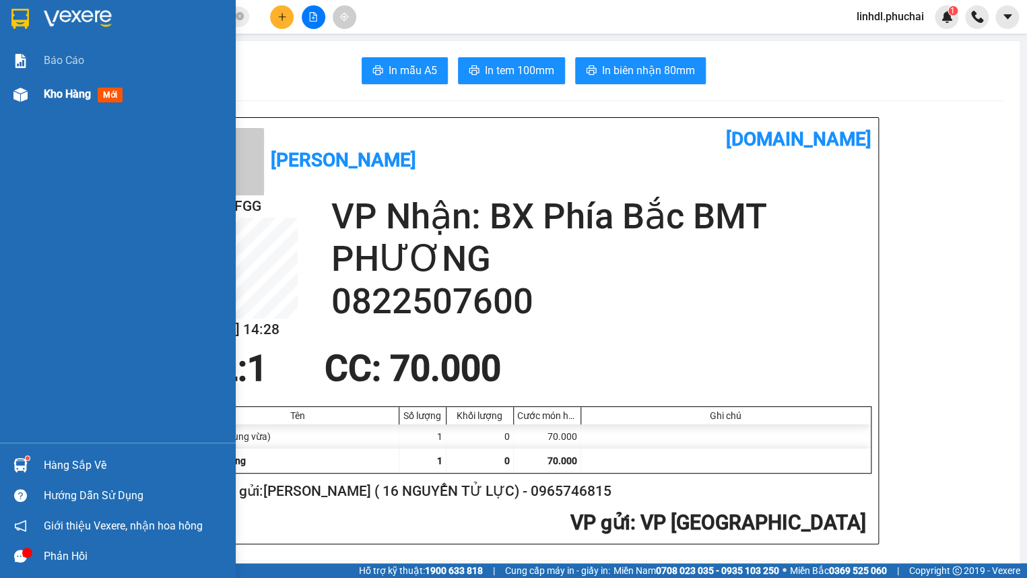
click at [20, 101] on img at bounding box center [20, 95] width 14 height 14
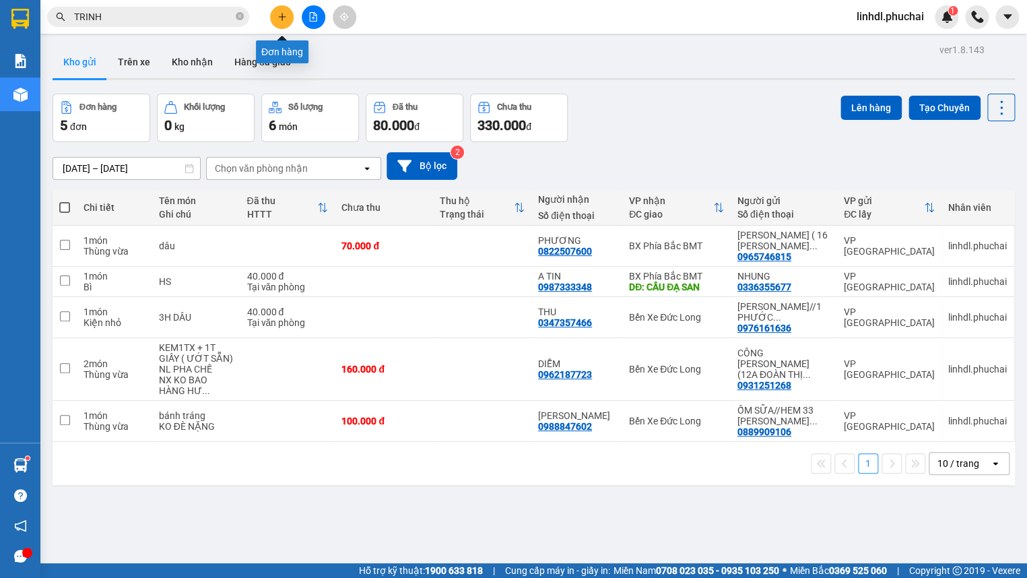
click at [283, 20] on icon "plus" at bounding box center [282, 16] width 9 height 9
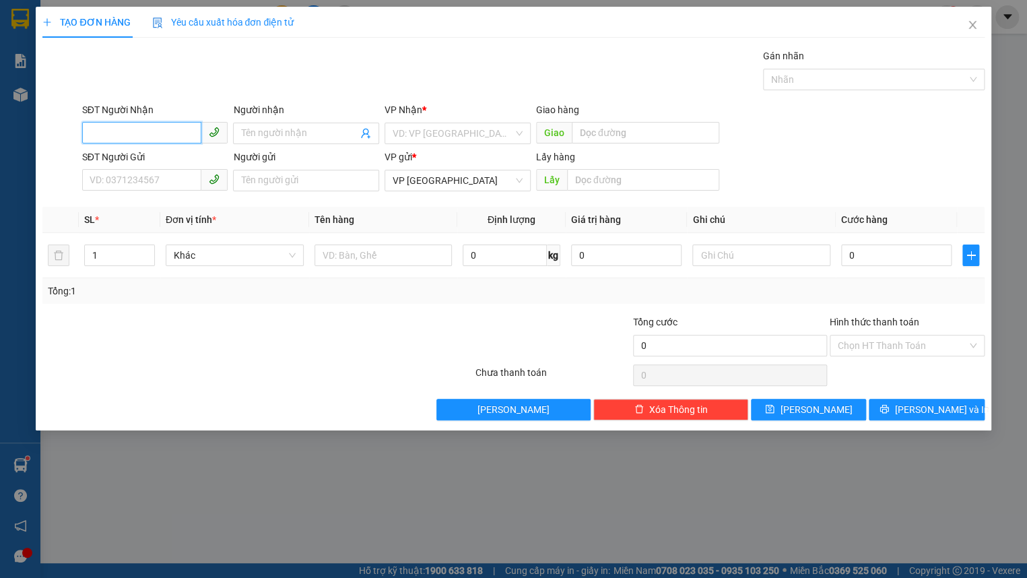
click at [164, 141] on input "SĐT Người Nhận" at bounding box center [142, 133] width 120 height 22
type input "0985786022"
click at [166, 154] on div "0985786022 - [PERSON_NAME] (CƯMGA)" at bounding box center [178, 160] width 176 height 15
type input "[PERSON_NAME] (CƯMGA)"
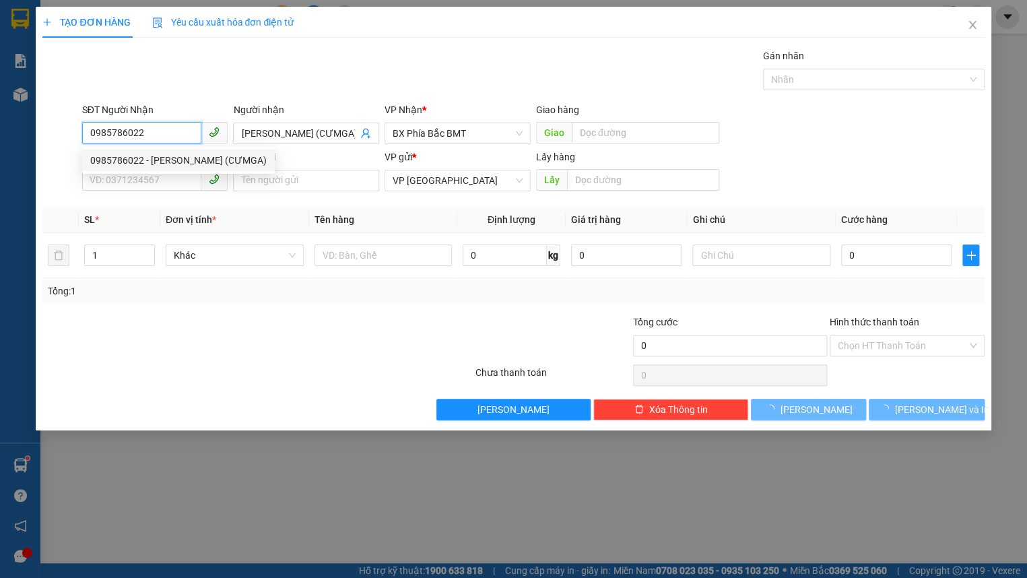
type input "70.000"
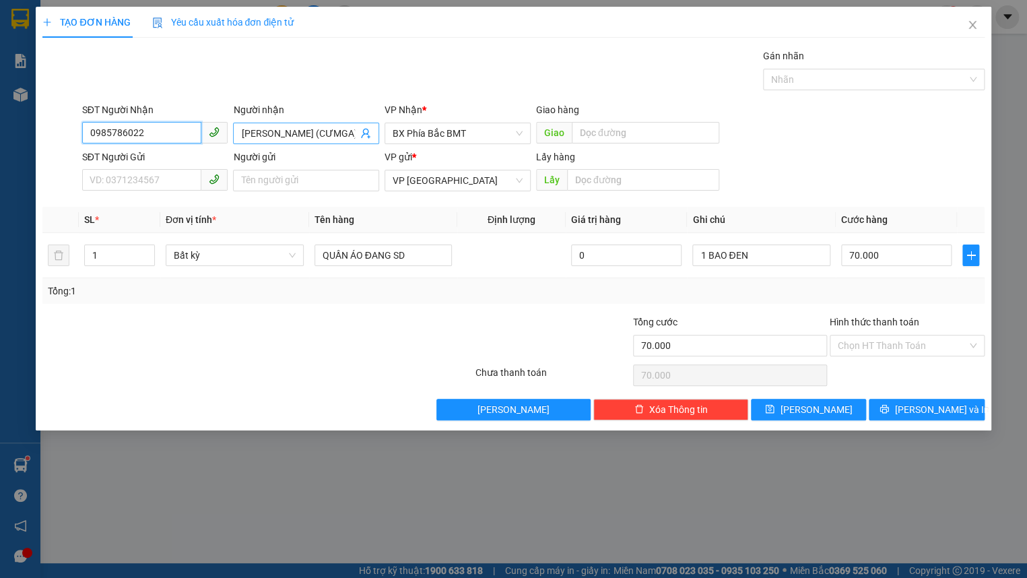
type input "0985786022"
click at [331, 138] on input "[PERSON_NAME] (CƯMGA)" at bounding box center [299, 133] width 117 height 15
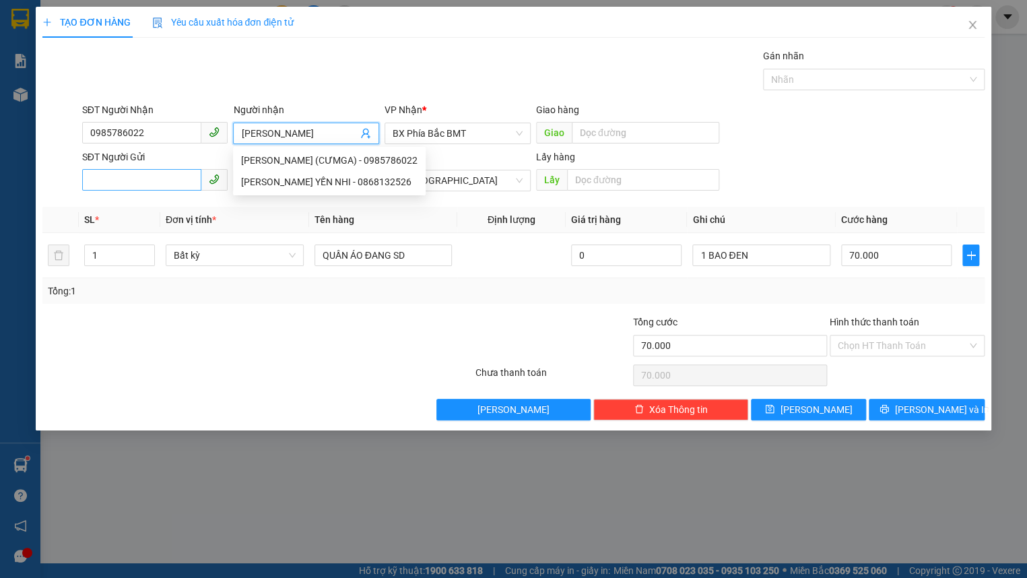
type input "[PERSON_NAME]"
click at [187, 177] on input "SĐT Người Gửi" at bounding box center [142, 180] width 120 height 22
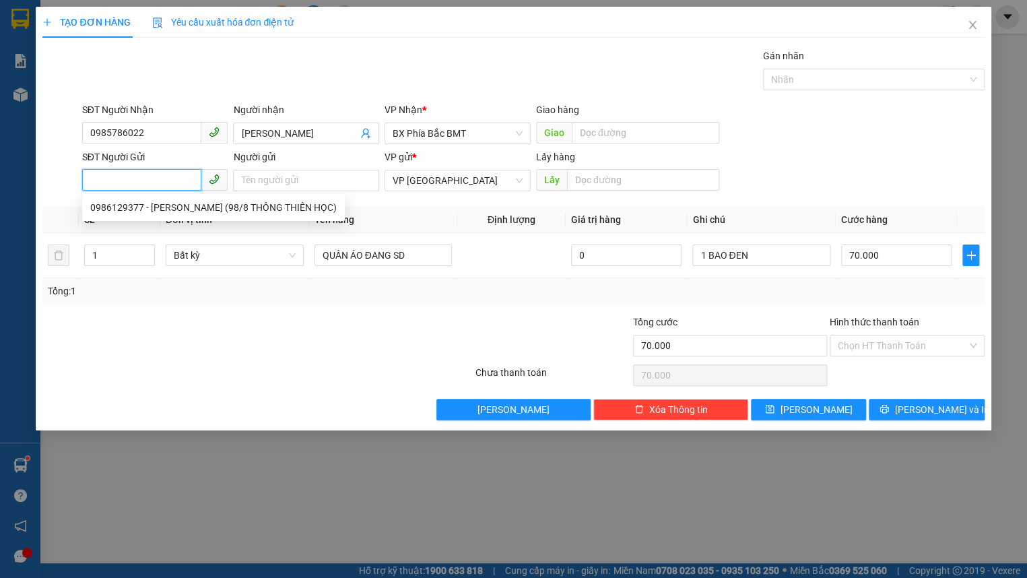
click at [153, 205] on div "0986129377 - [PERSON_NAME] (98/8 THÔNG THIÊN HỌC)" at bounding box center [213, 207] width 247 height 15
type input "0986129377"
type input "[PERSON_NAME] (98/8 THÔNG THIÊN HỌC)"
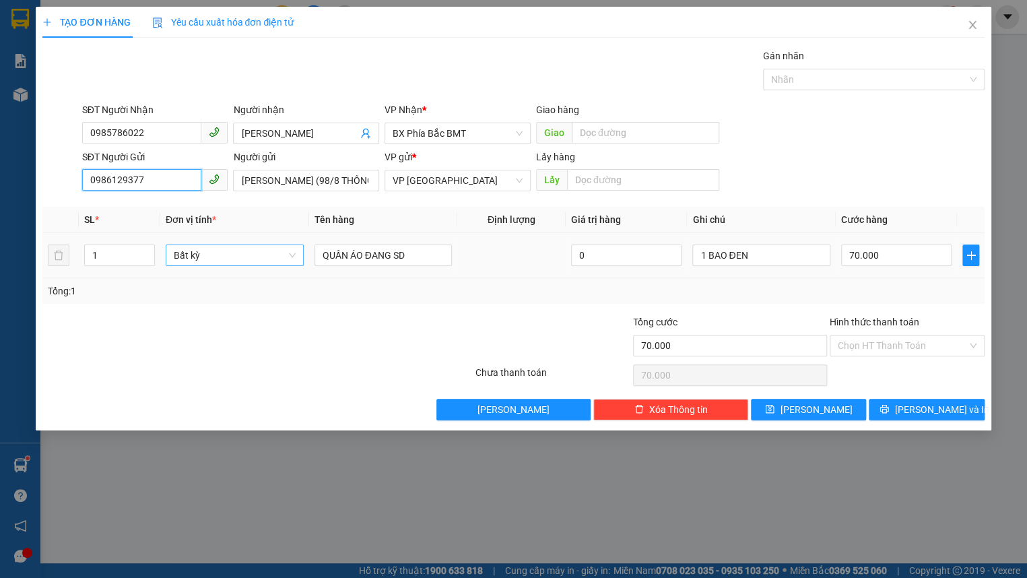
click at [195, 259] on span "Bất kỳ" at bounding box center [235, 255] width 122 height 20
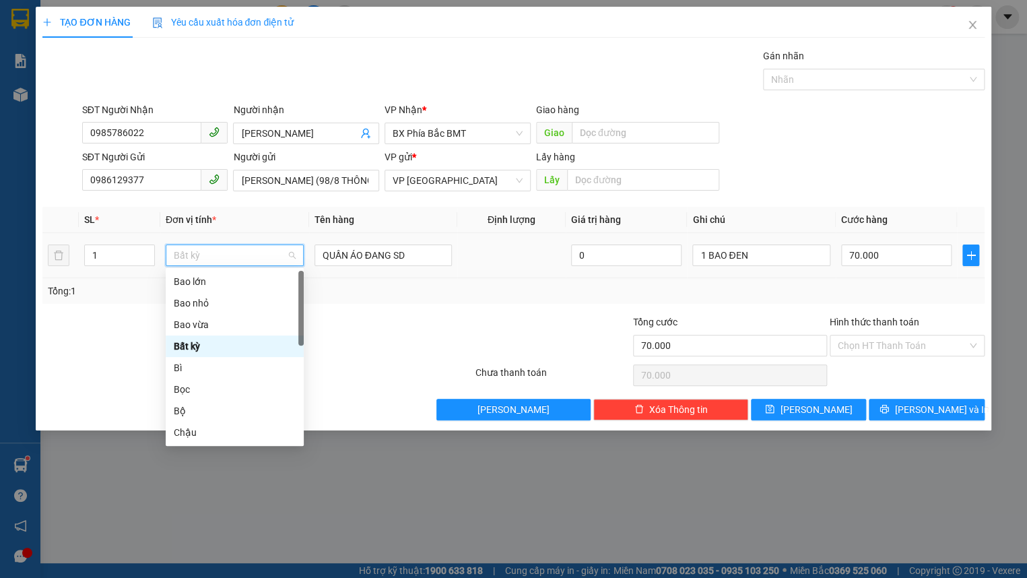
type input "B"
click at [216, 329] on div "Bao vừa" at bounding box center [235, 324] width 122 height 15
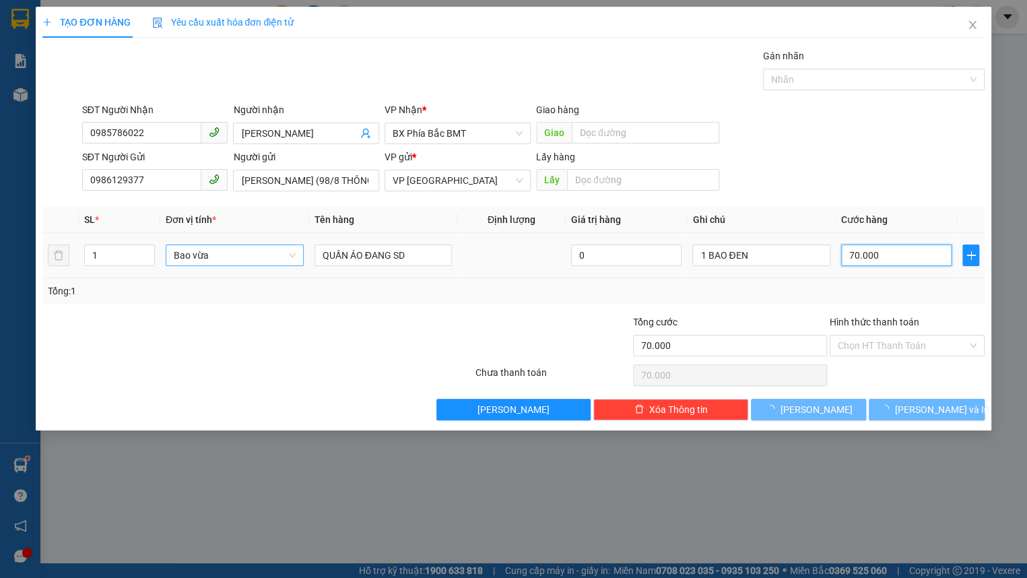
click at [906, 256] on input "70.000" at bounding box center [896, 256] width 111 height 22
type input "0"
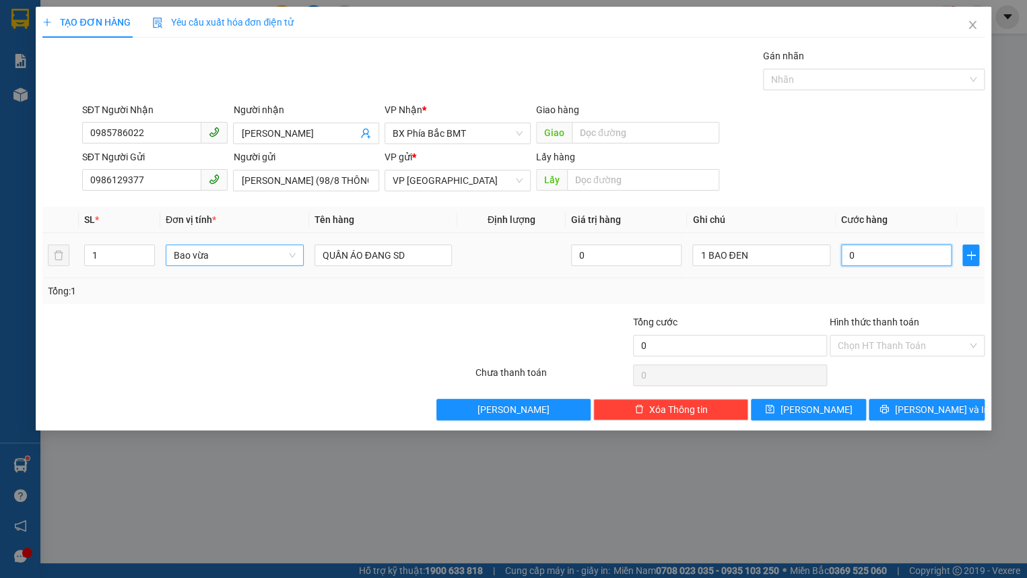
type input "6"
type input "60"
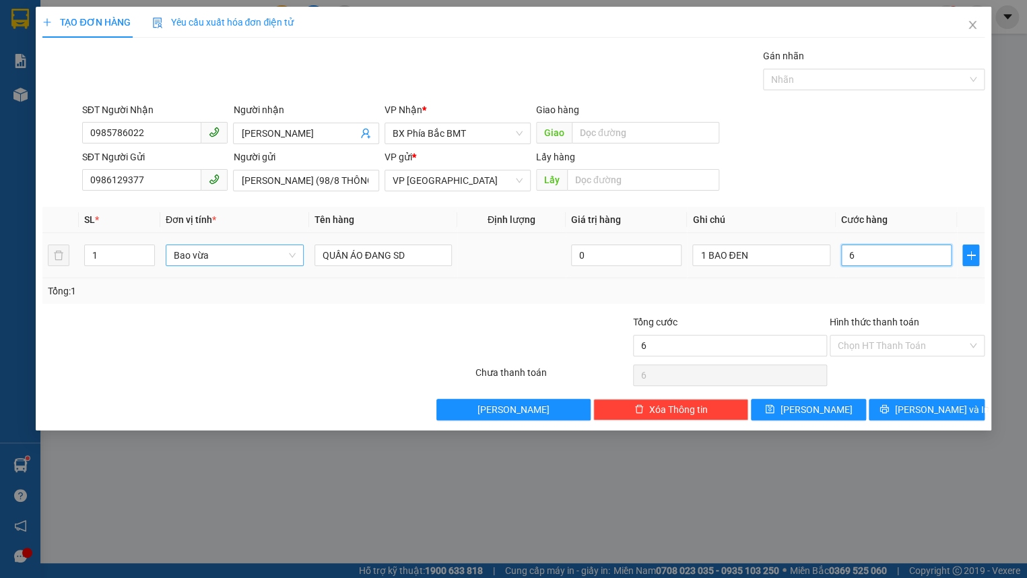
type input "60"
type input "600"
type input "6.000"
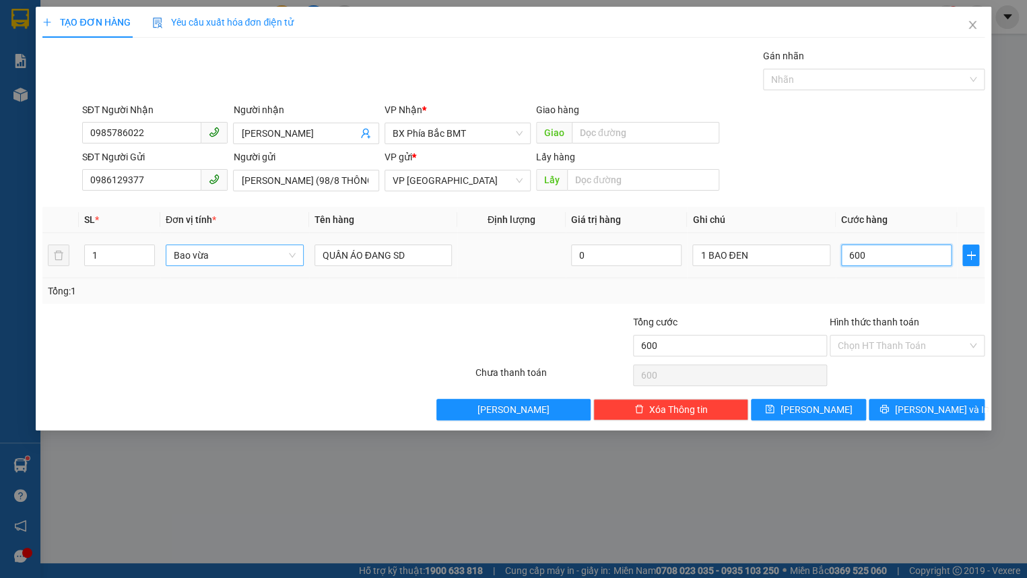
type input "6.000"
type input "60.000"
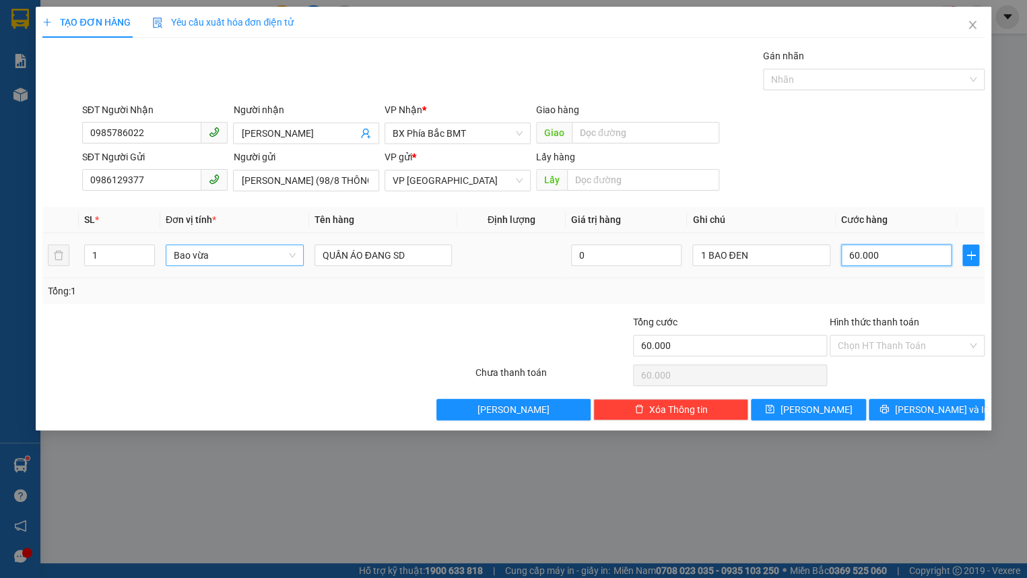
click at [889, 251] on input "60.000" at bounding box center [896, 256] width 111 height 22
type input "7"
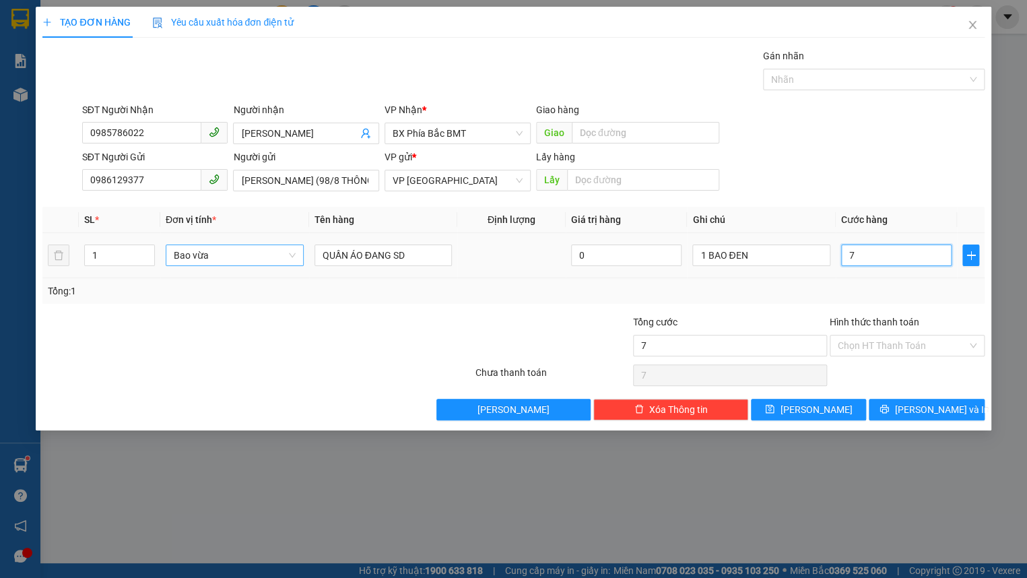
type input "70"
type input "700"
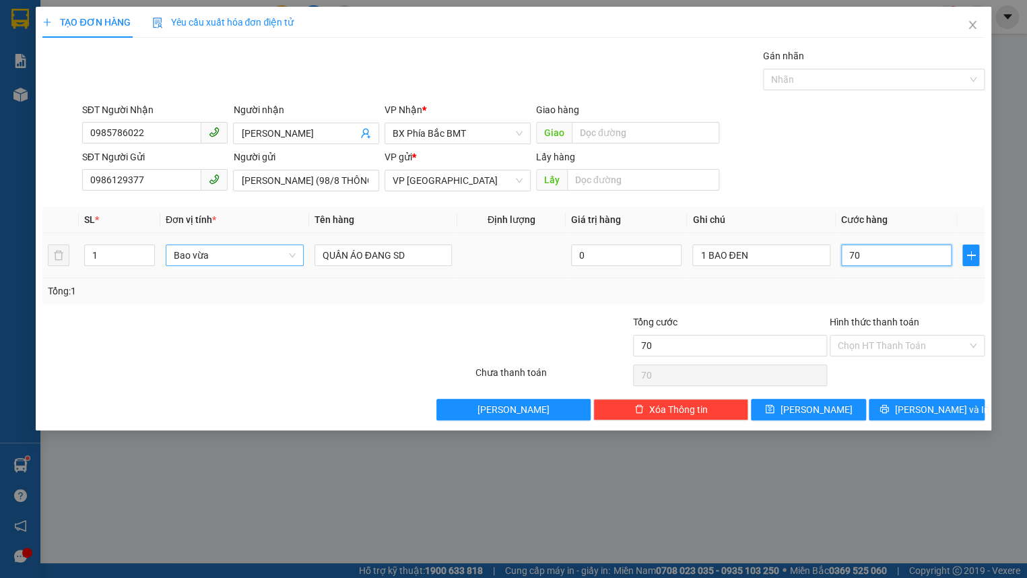
type input "700"
type input "7.000"
type input "70.000"
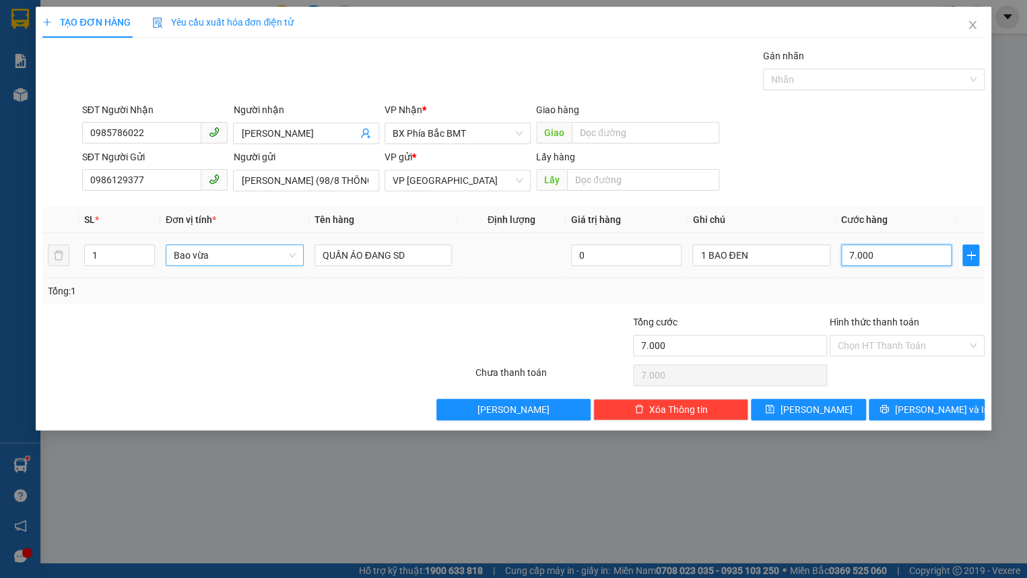
type input "70.000"
drag, startPoint x: 849, startPoint y: 346, endPoint x: 876, endPoint y: 357, distance: 29.3
click at [851, 346] on input "Hình thức thanh toán" at bounding box center [902, 345] width 129 height 20
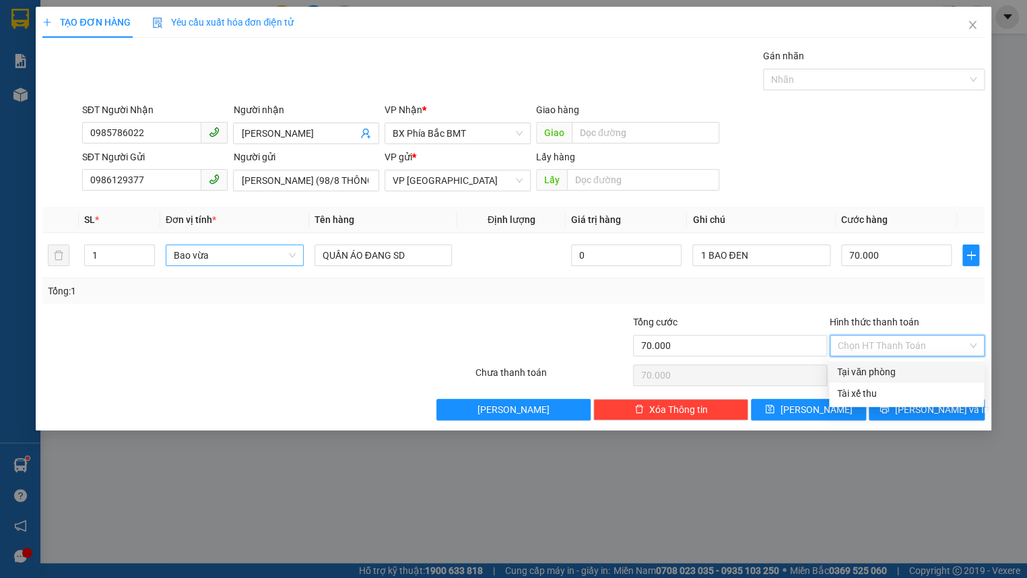
click at [878, 367] on div "Tại văn phòng" at bounding box center [906, 371] width 139 height 15
type input "0"
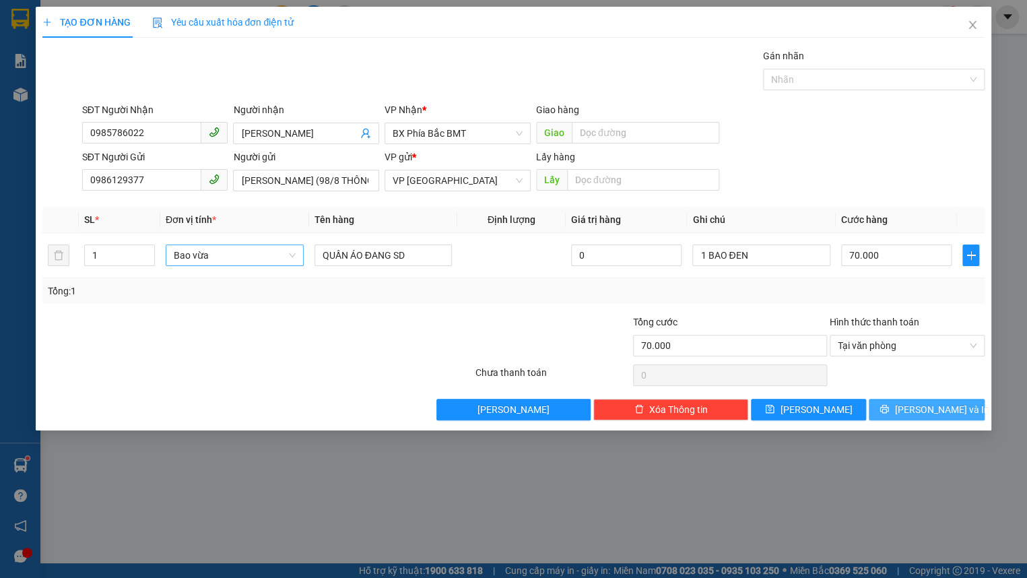
click at [909, 409] on button "[PERSON_NAME] và In" at bounding box center [926, 410] width 115 height 22
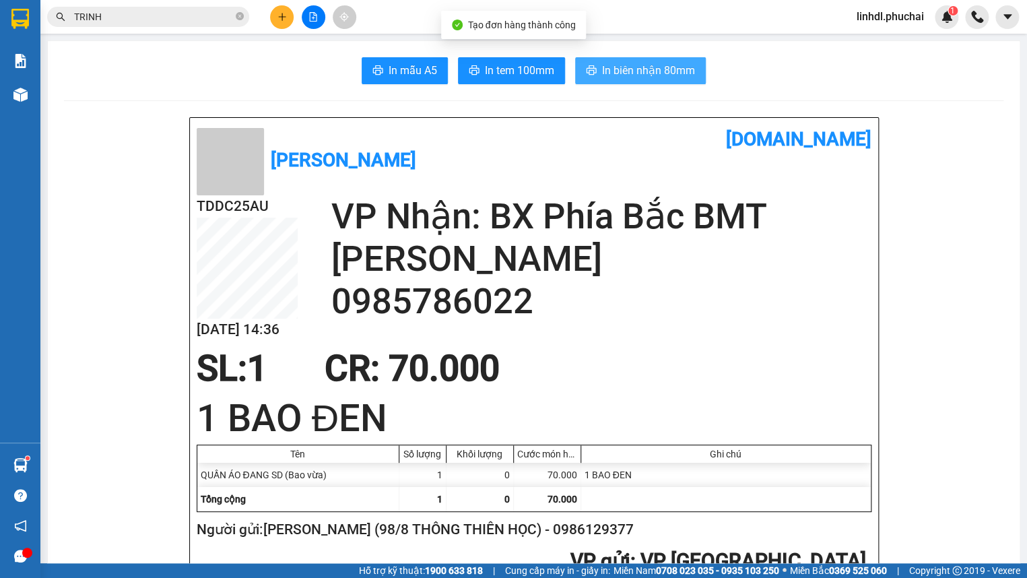
click at [687, 67] on span "In biên nhận 80mm" at bounding box center [648, 70] width 93 height 17
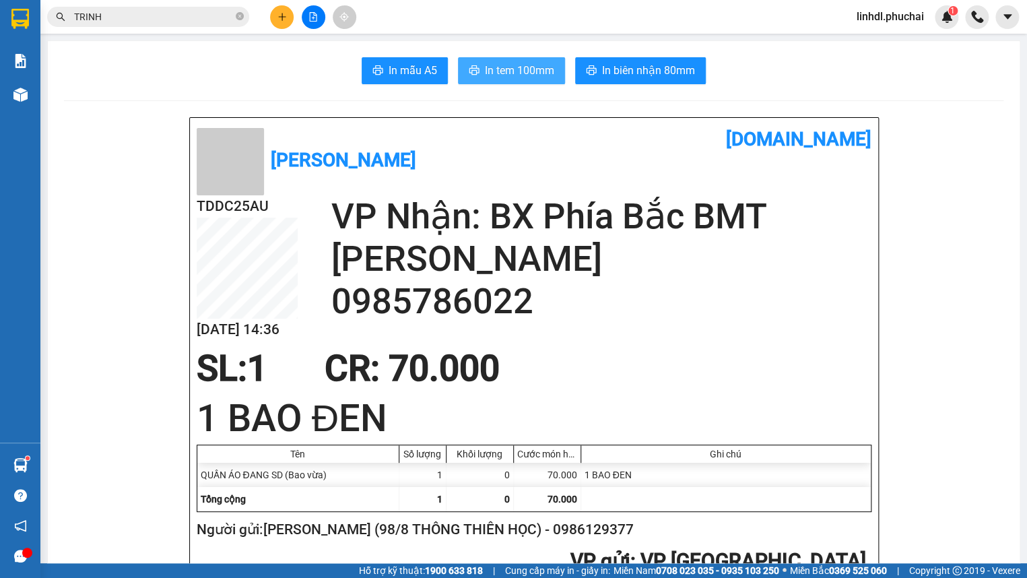
click at [488, 72] on span "In tem 100mm" at bounding box center [519, 70] width 69 height 17
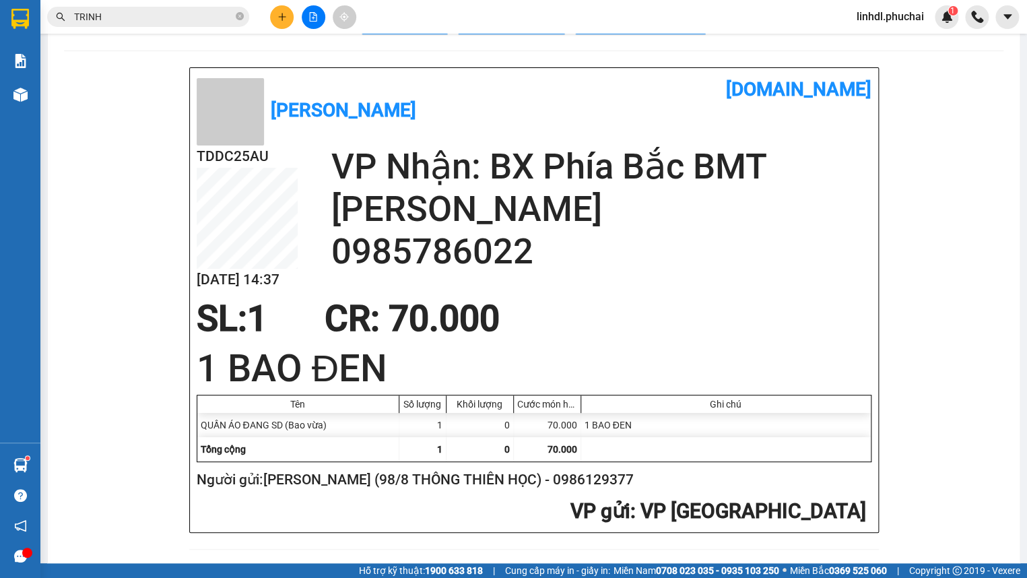
scroll to position [122, 0]
